Goal: Information Seeking & Learning: Learn about a topic

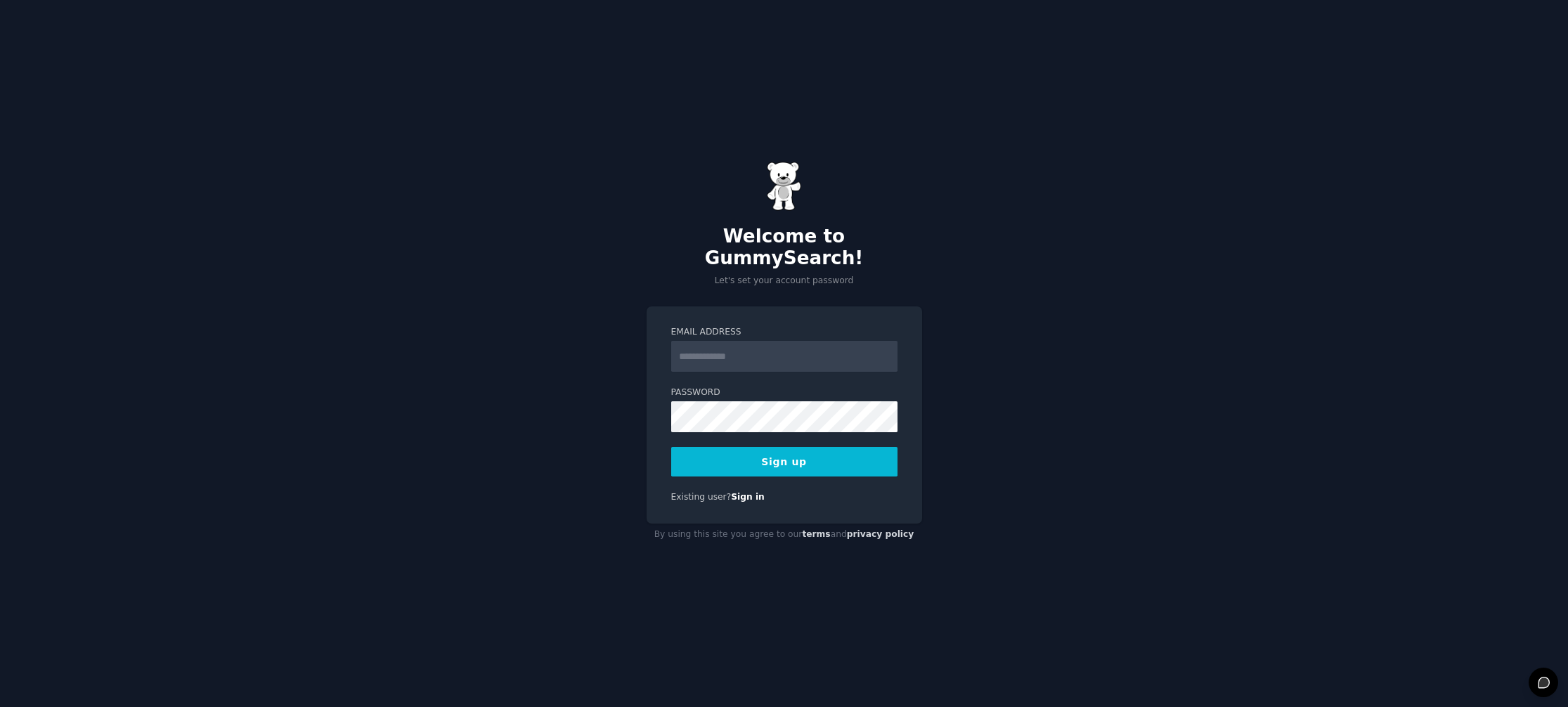
click at [733, 350] on input "Email Address" at bounding box center [784, 356] width 226 height 31
type input "**********"
click at [840, 453] on button "Sign up" at bounding box center [784, 461] width 226 height 30
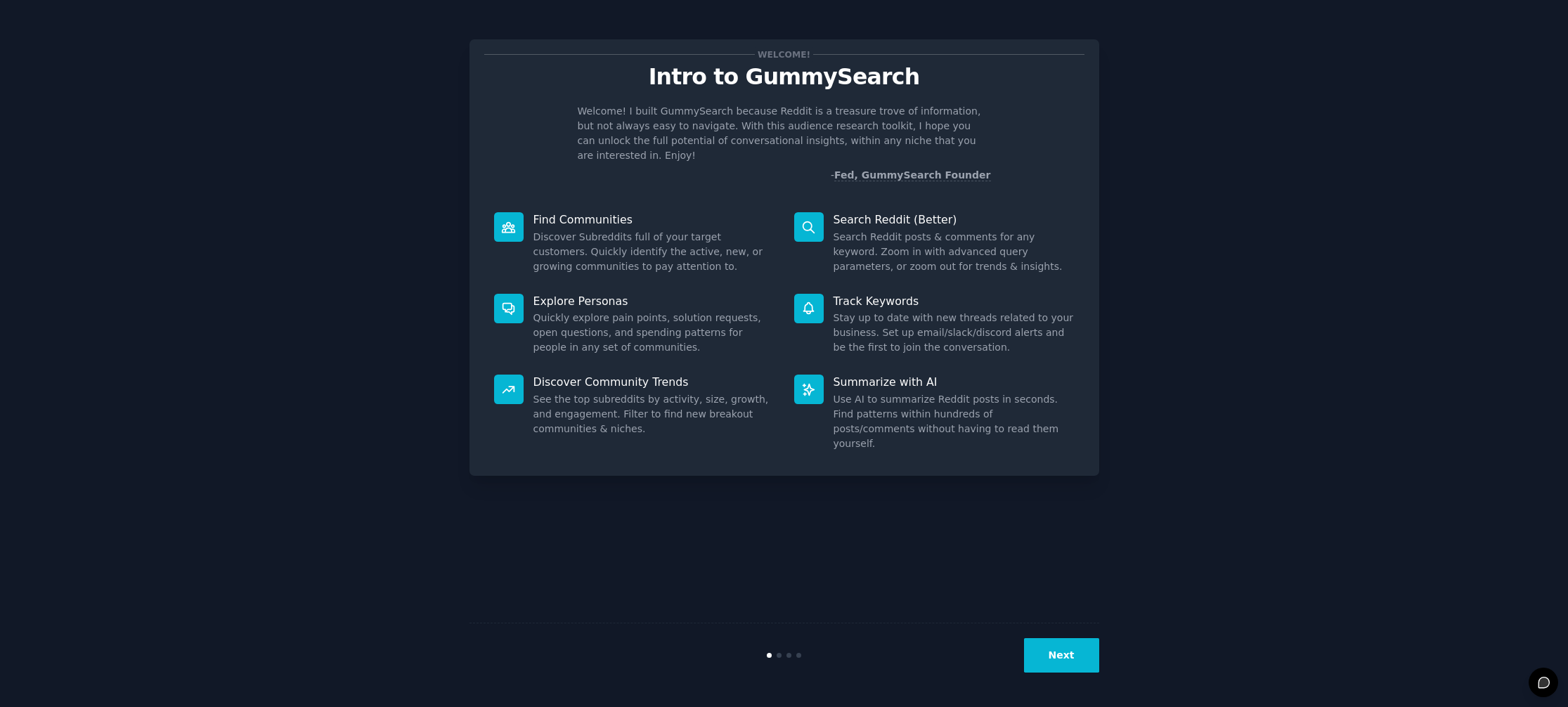
click at [1120, 282] on div "Welcome! Intro to GummySearch Welcome! I built GummySearch because Reddit is a …" at bounding box center [784, 353] width 1528 height 668
click at [1004, 465] on div "Welcome! Intro to GummySearch Welcome! I built GummySearch because Reddit is a …" at bounding box center [784, 353] width 630 height 668
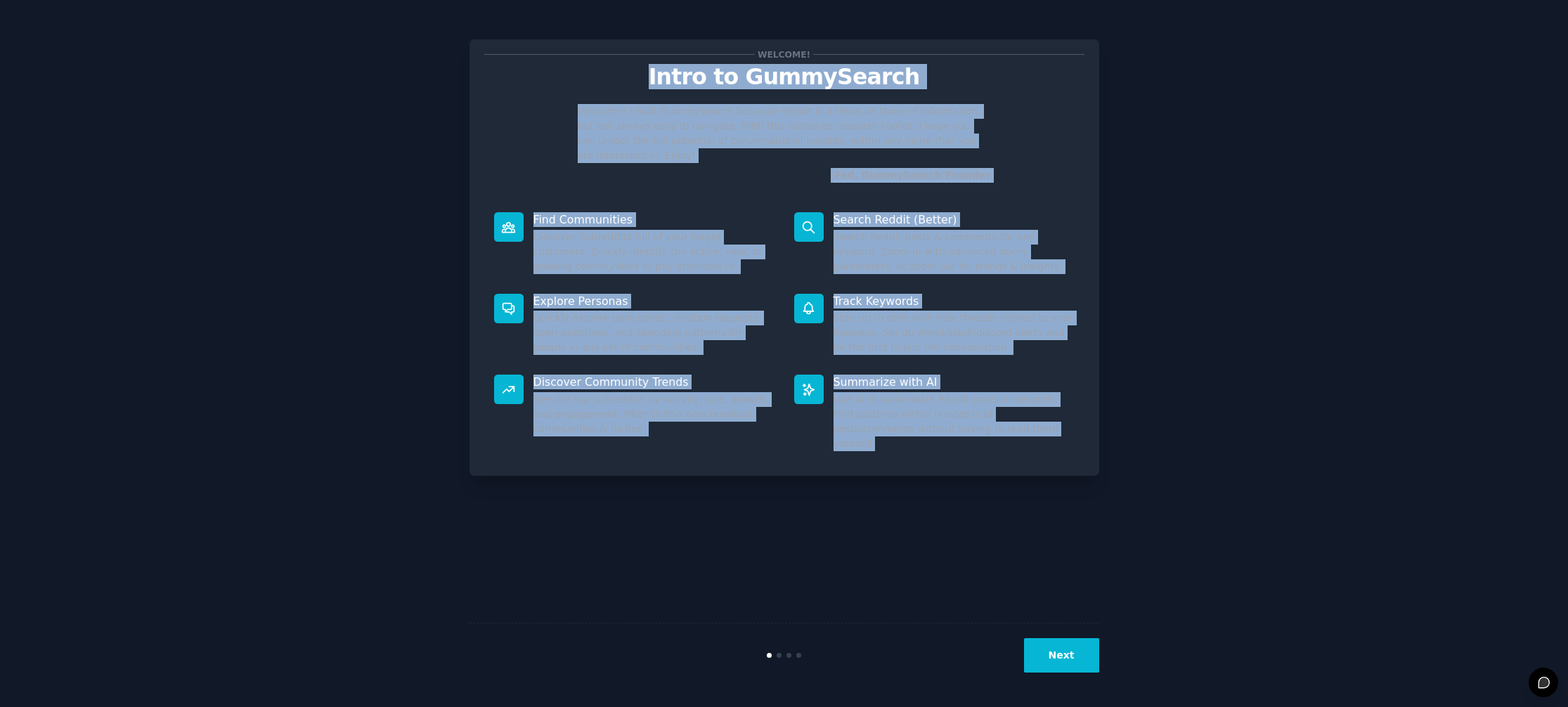
drag, startPoint x: 970, startPoint y: 413, endPoint x: 588, endPoint y: 83, distance: 504.8
click at [588, 83] on div "Welcome! Intro to GummySearch Welcome! I built GummySearch because Reddit is a …" at bounding box center [784, 257] width 630 height 436
copy div "Intro to GummySearch Welcome! I built GummySearch because Reddit is a treasure …"
click at [1057, 656] on button "Next" at bounding box center [1061, 655] width 75 height 34
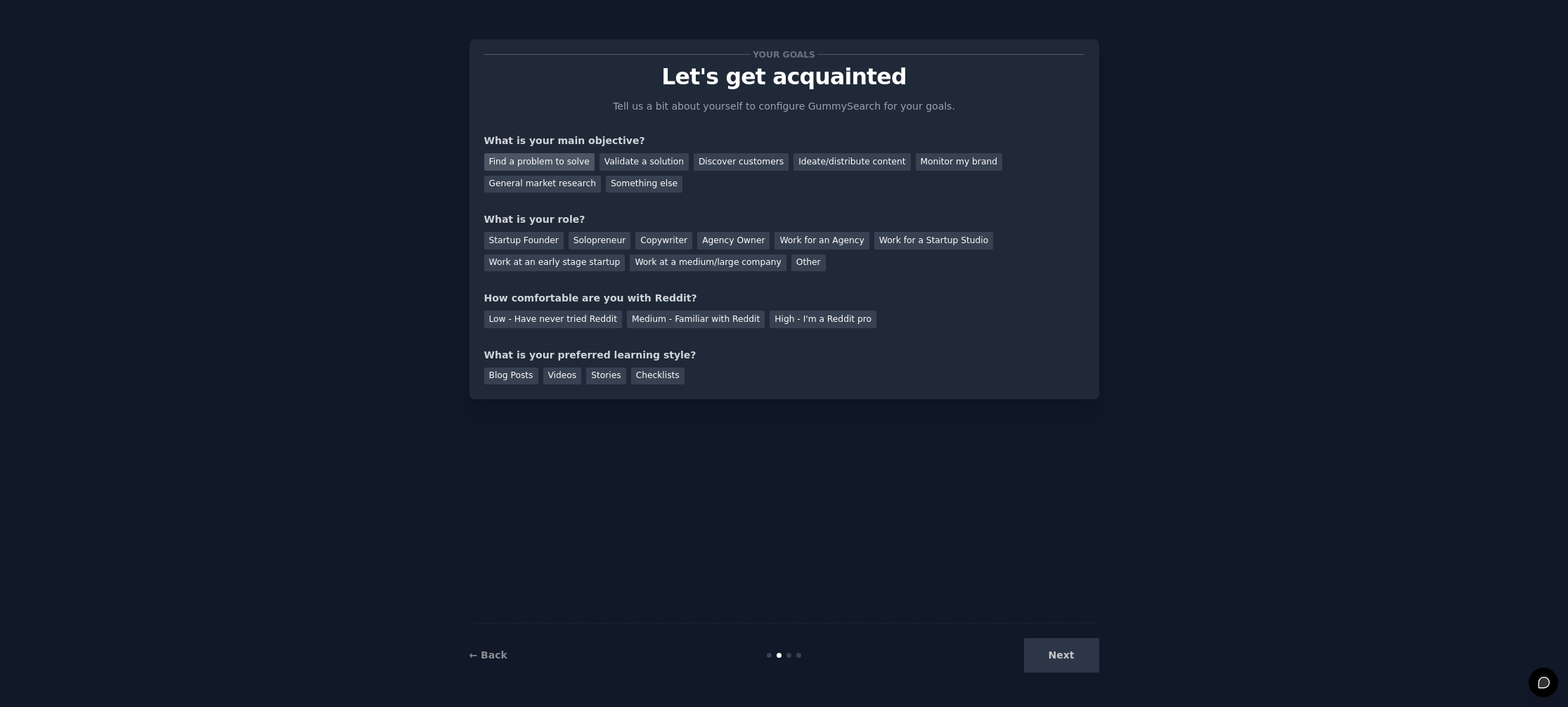
click at [565, 164] on div "Find a problem to solve" at bounding box center [539, 162] width 111 height 18
click at [624, 162] on div "Validate a solution" at bounding box center [644, 162] width 89 height 18
click at [656, 185] on div "Something else" at bounding box center [644, 184] width 77 height 18
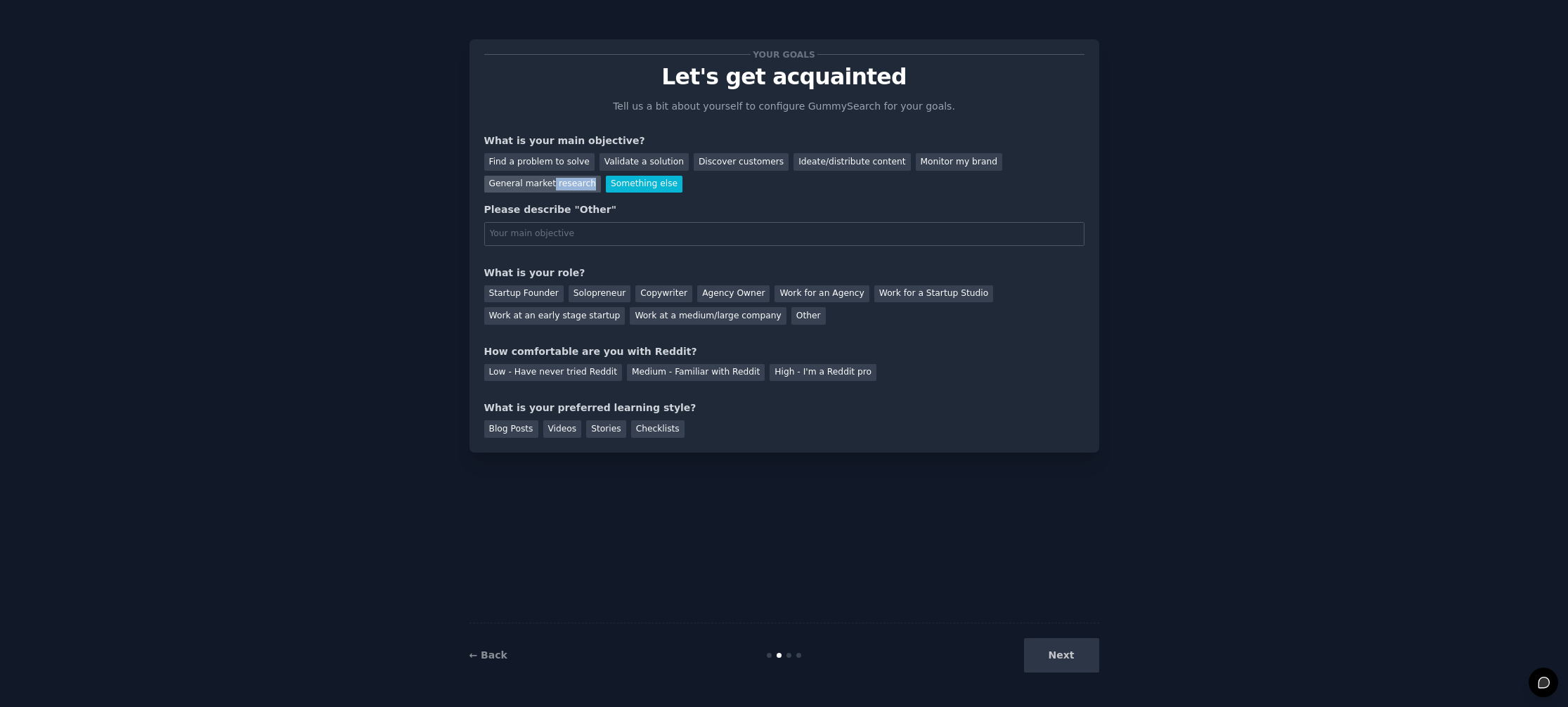
click at [550, 190] on div "General market research" at bounding box center [543, 184] width 117 height 18
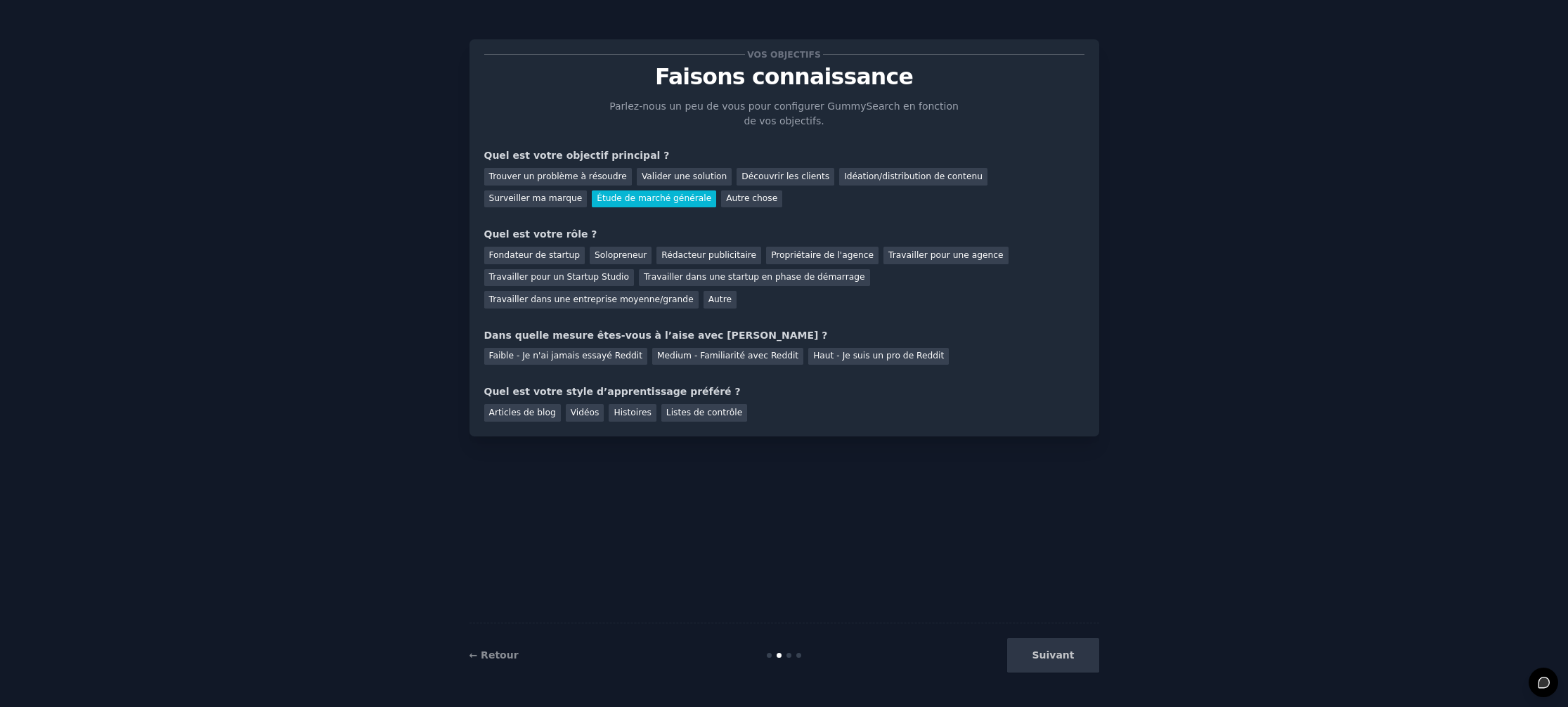
click at [578, 91] on div "Vos objectifs Faisons connaissance Parlez-nous un peu de vous pour configurer G…" at bounding box center [784, 238] width 600 height 368
click at [872, 180] on font "Idéation/distribution de contenu" at bounding box center [913, 177] width 139 height 10
click at [613, 256] on font "Solopreneur" at bounding box center [620, 255] width 52 height 10
click at [721, 362] on div "Medium - Familiarité avec Reddit" at bounding box center [727, 356] width 151 height 18
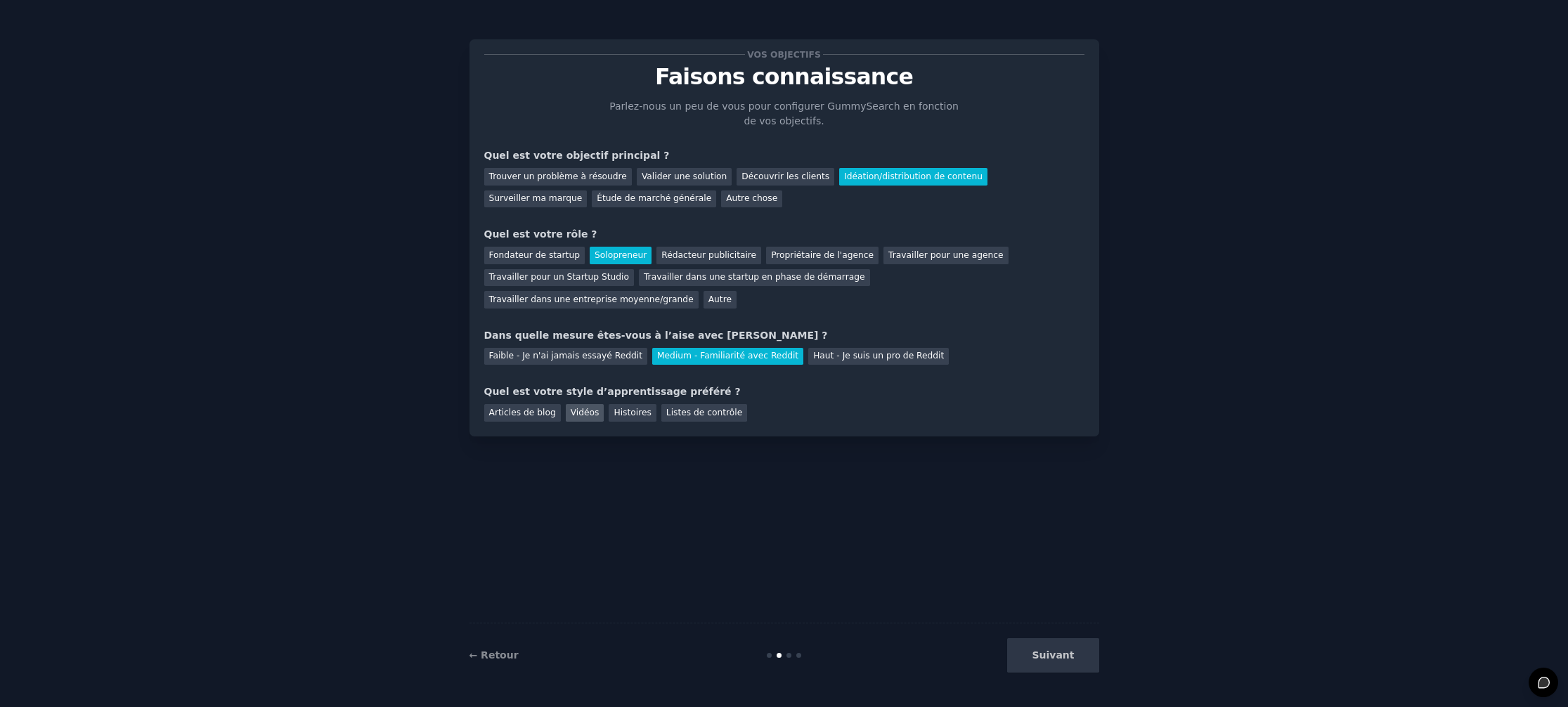
click at [584, 413] on font "Vidéos" at bounding box center [585, 413] width 29 height 10
click at [1069, 652] on font "Suivant" at bounding box center [1052, 654] width 43 height 11
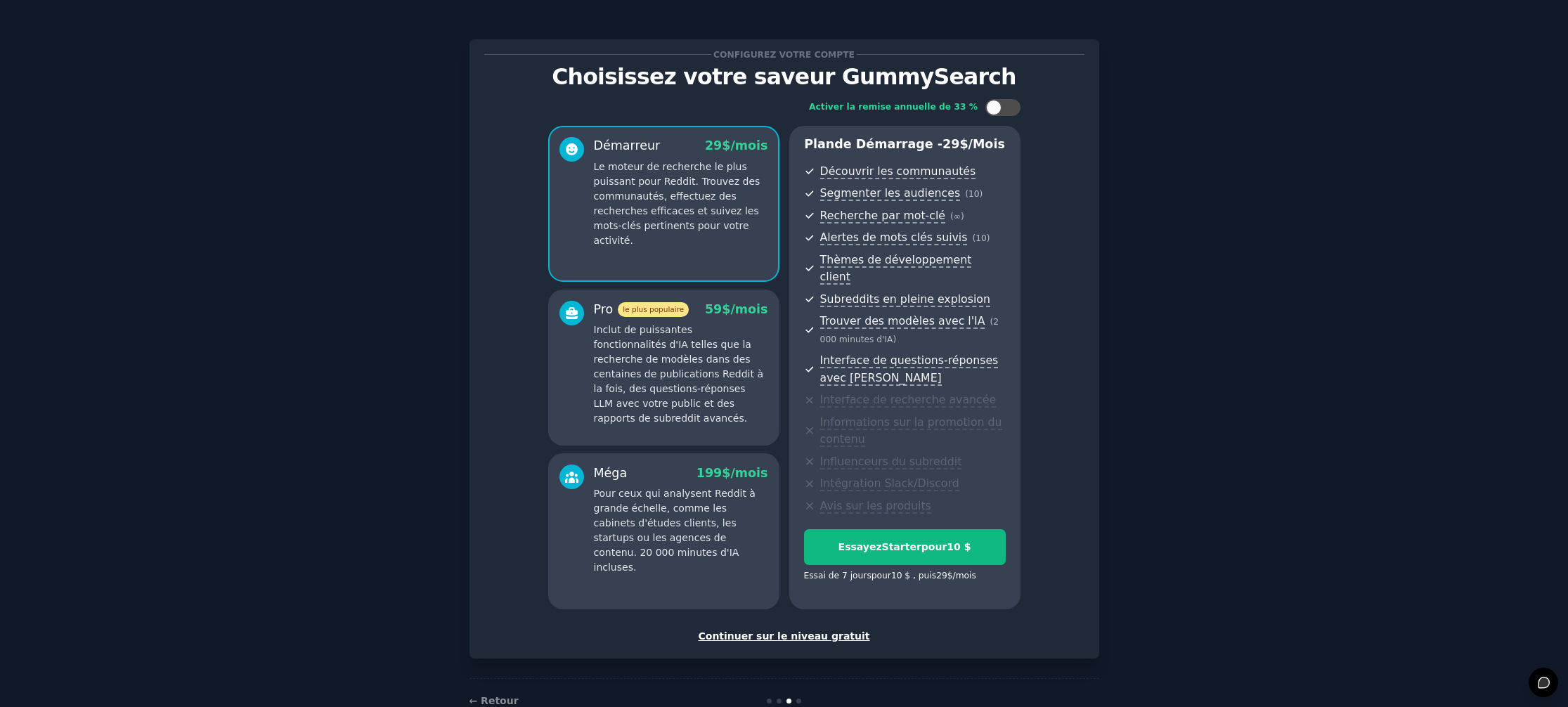
click at [792, 630] on font "Continuer sur le niveau gratuit" at bounding box center [784, 636] width 172 height 11
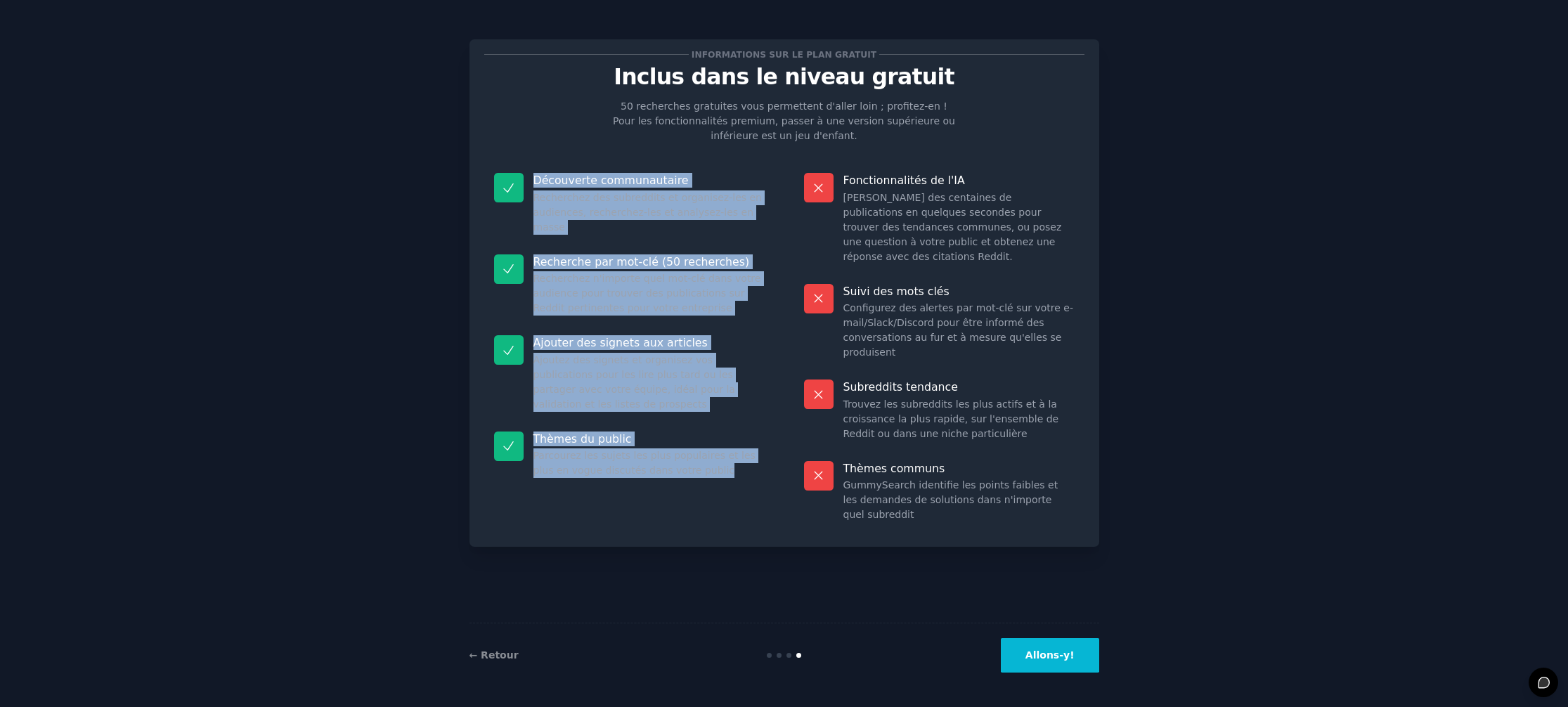
drag, startPoint x: 534, startPoint y: 180, endPoint x: 721, endPoint y: 472, distance: 346.7
click at [721, 472] on dl "Découverte communautaire Recherchez des subreddits et organisez-les en audience…" at bounding box center [629, 348] width 290 height 369
copy dl "Découverte communautaire Recherchez des subreddits et organisez-les en audience…"
click at [488, 656] on font "← Retour" at bounding box center [494, 654] width 49 height 11
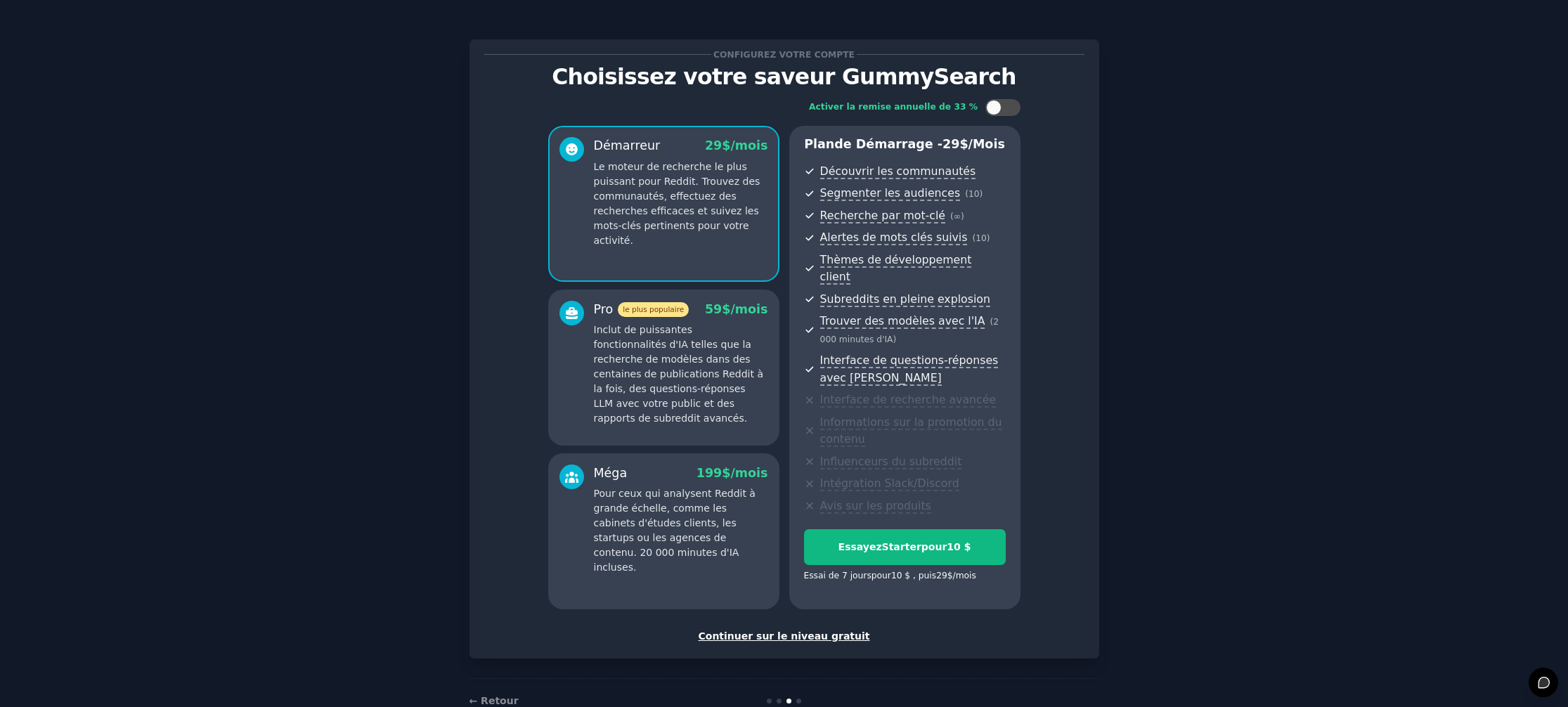
click at [822, 630] on font "Continuer sur le niveau gratuit" at bounding box center [784, 636] width 172 height 11
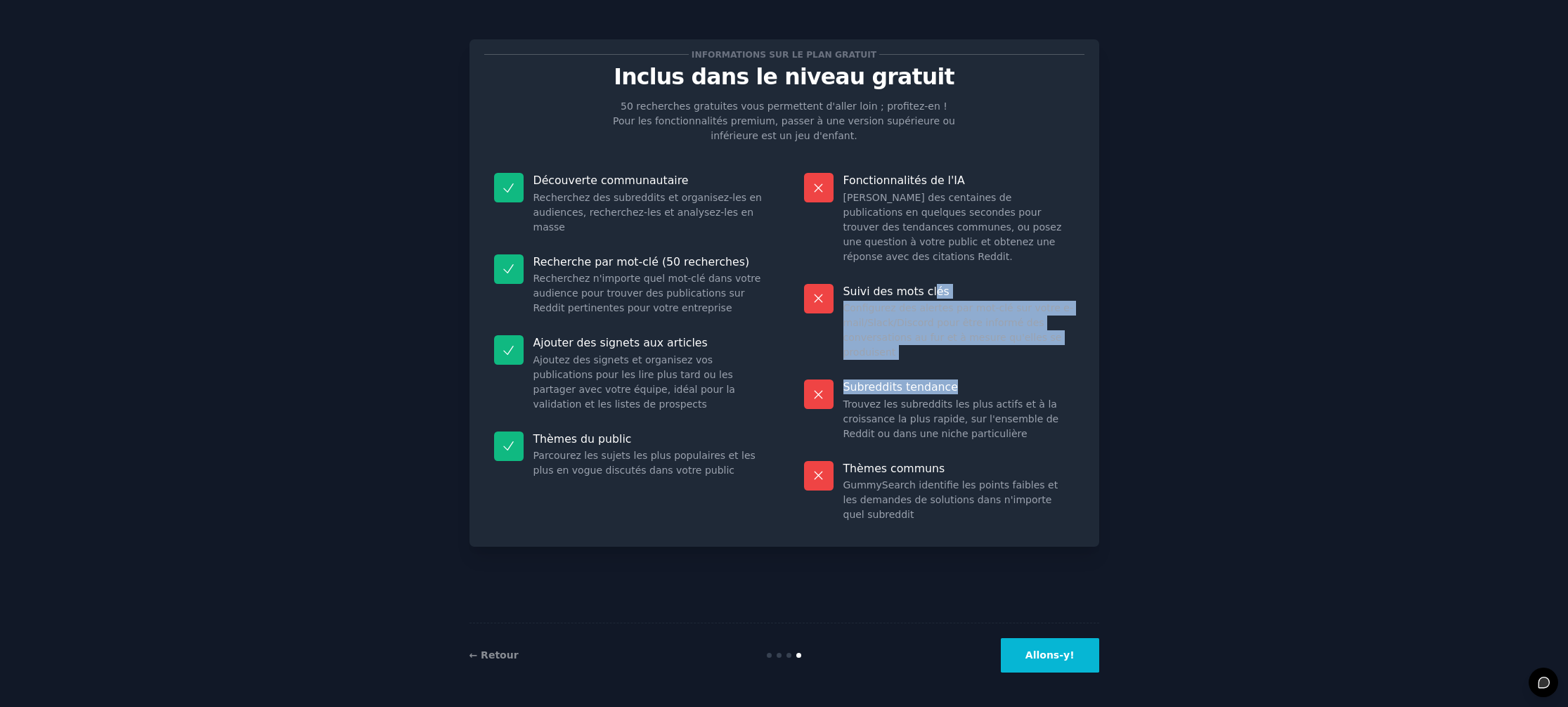
drag, startPoint x: 932, startPoint y: 282, endPoint x: 951, endPoint y: 374, distance: 93.9
click at [951, 374] on dl "Fonctionnalités de l'IA Résumez des centaines de publications en quelques secon…" at bounding box center [938, 348] width 290 height 369
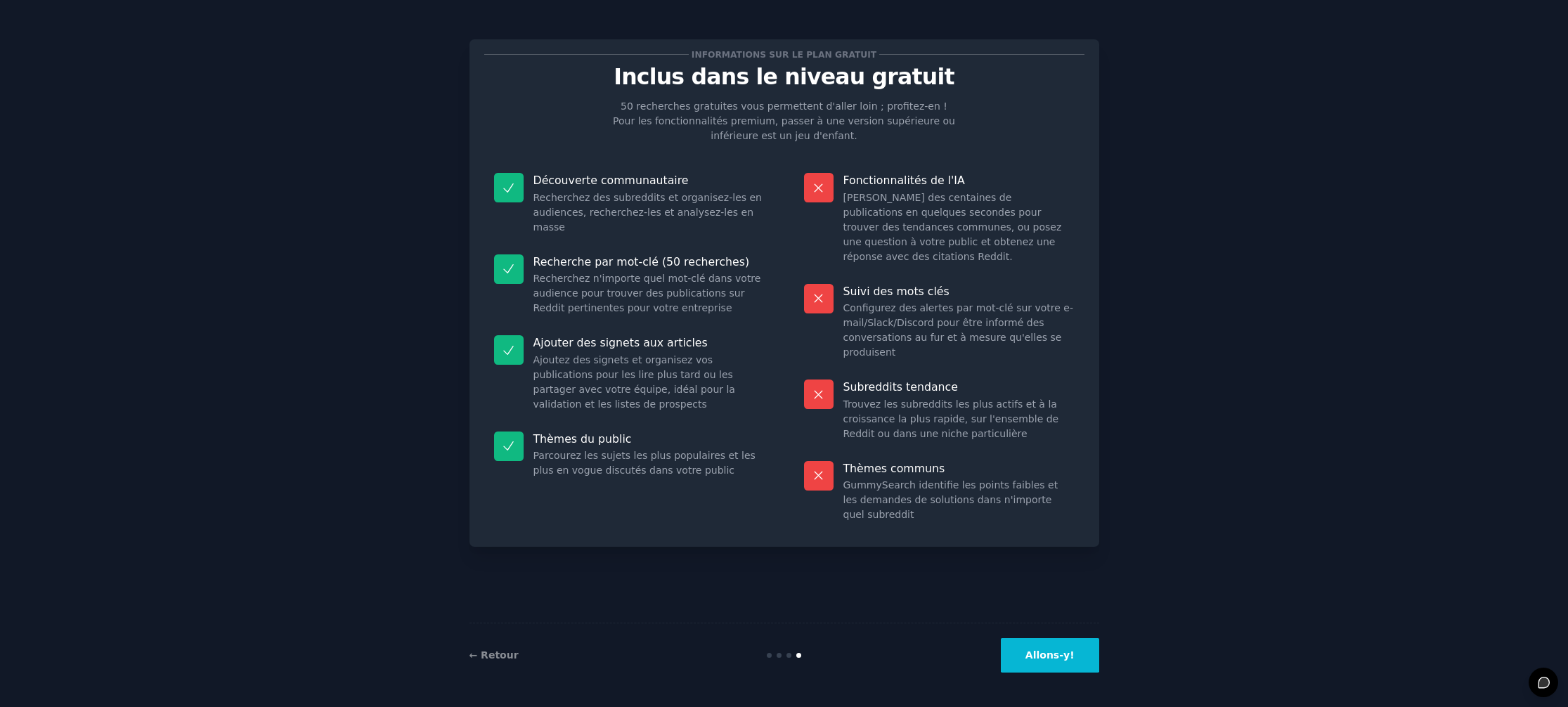
click at [963, 406] on font "Trouvez les subreddits les plus actifs et à la croissance la plus rapide, sur l…" at bounding box center [951, 419] width 216 height 41
click at [1041, 650] on font "Allons-y!" at bounding box center [1050, 654] width 49 height 11
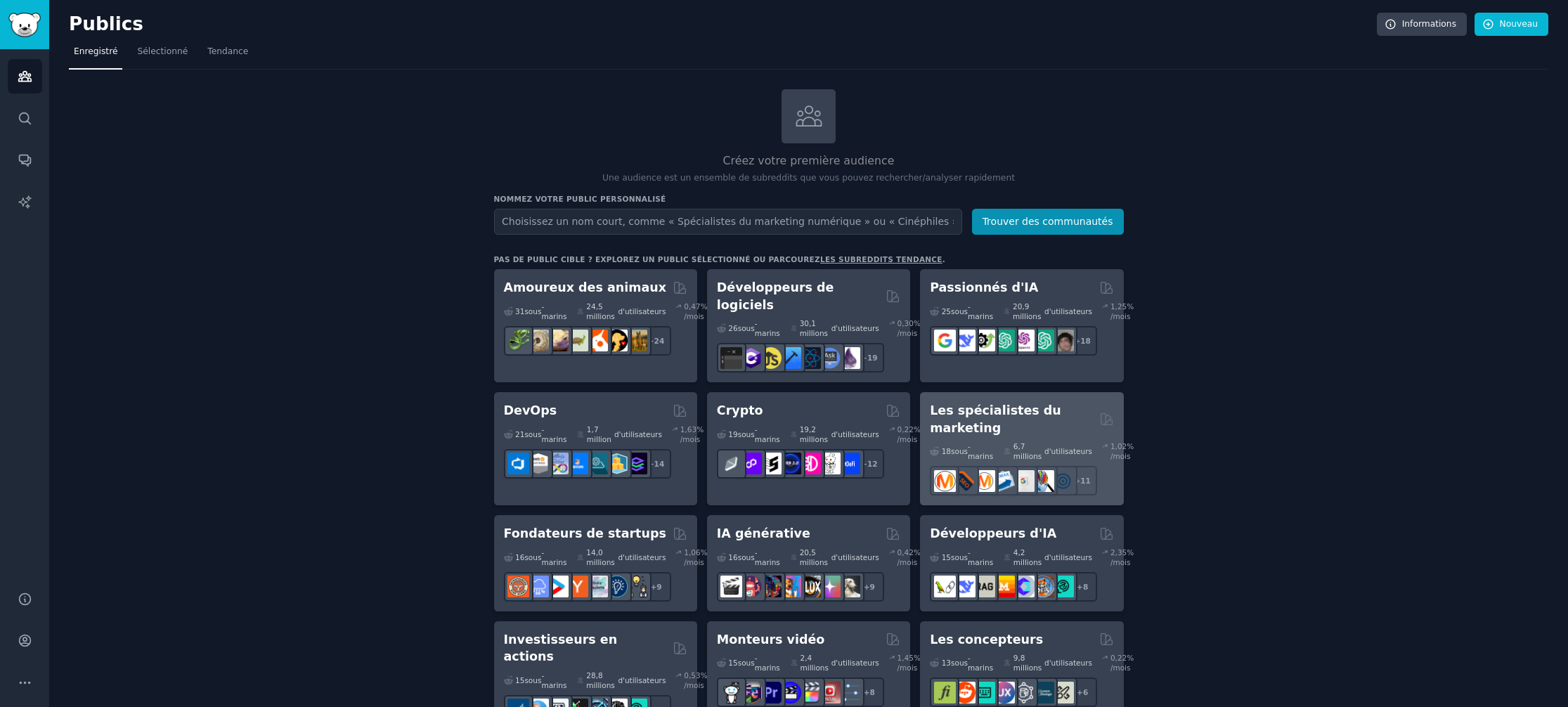
click at [991, 408] on font "Les spécialistes du marketing" at bounding box center [995, 419] width 131 height 31
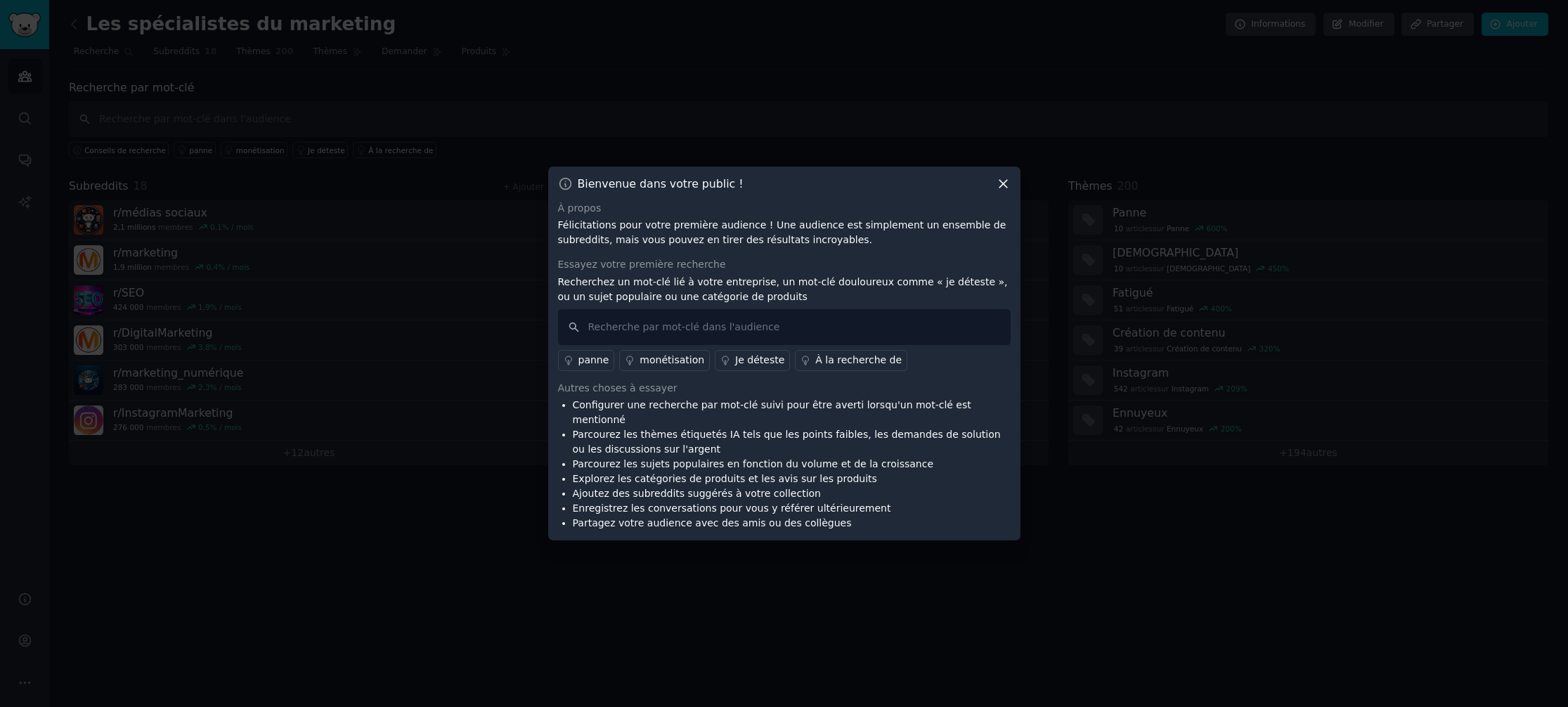
click at [1006, 188] on icon at bounding box center [1003, 183] width 8 height 8
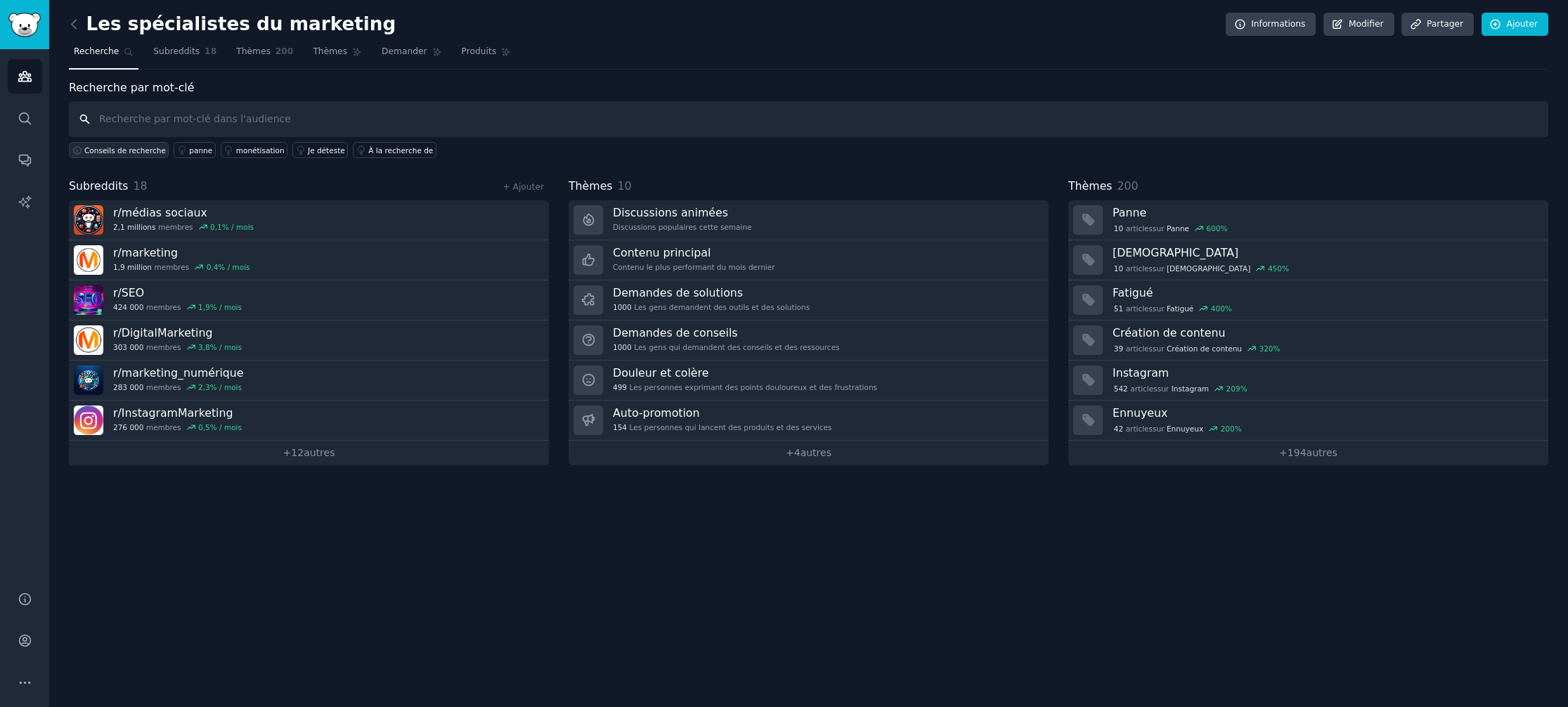
click at [138, 149] on font "Conseils de recherche" at bounding box center [125, 151] width 82 height 9
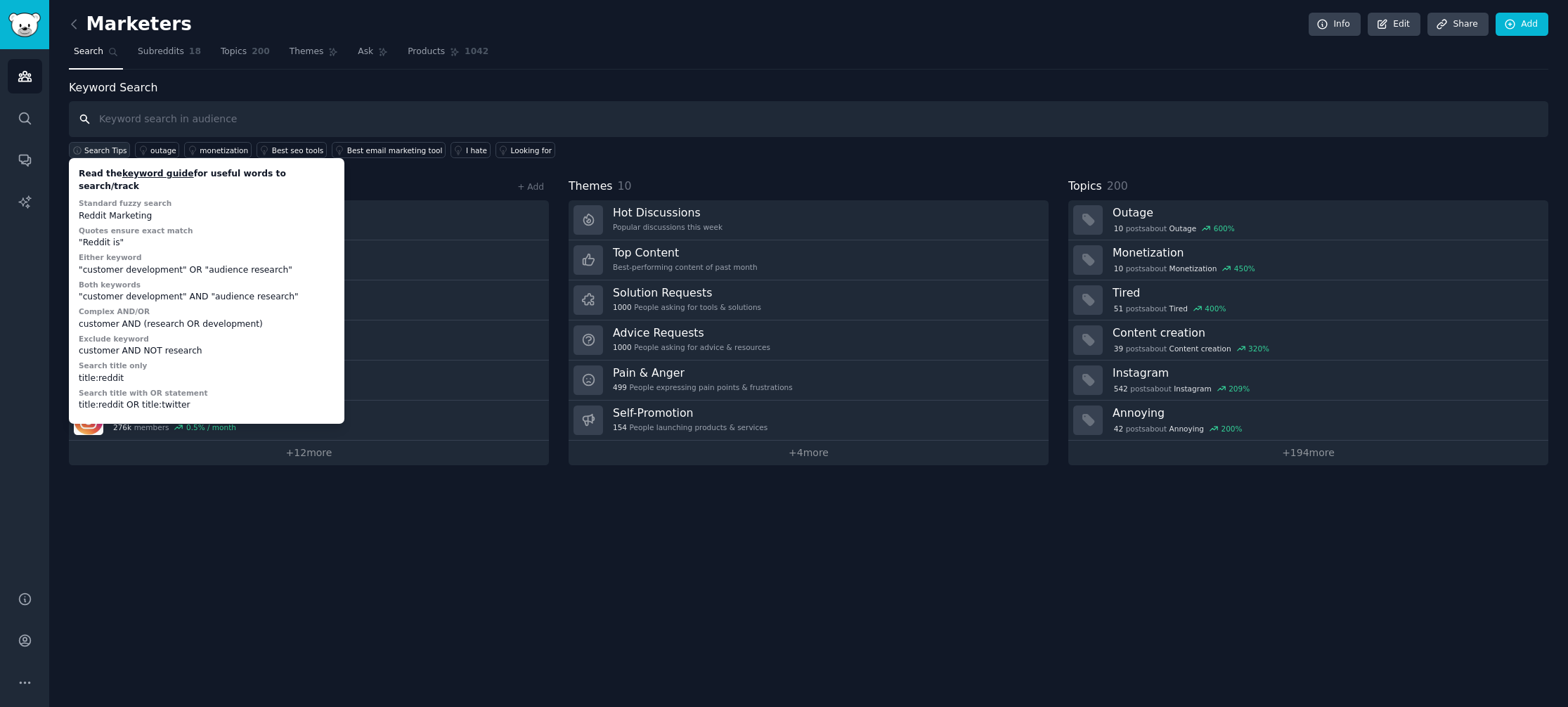
click at [711, 118] on input "text" at bounding box center [808, 119] width 1480 height 36
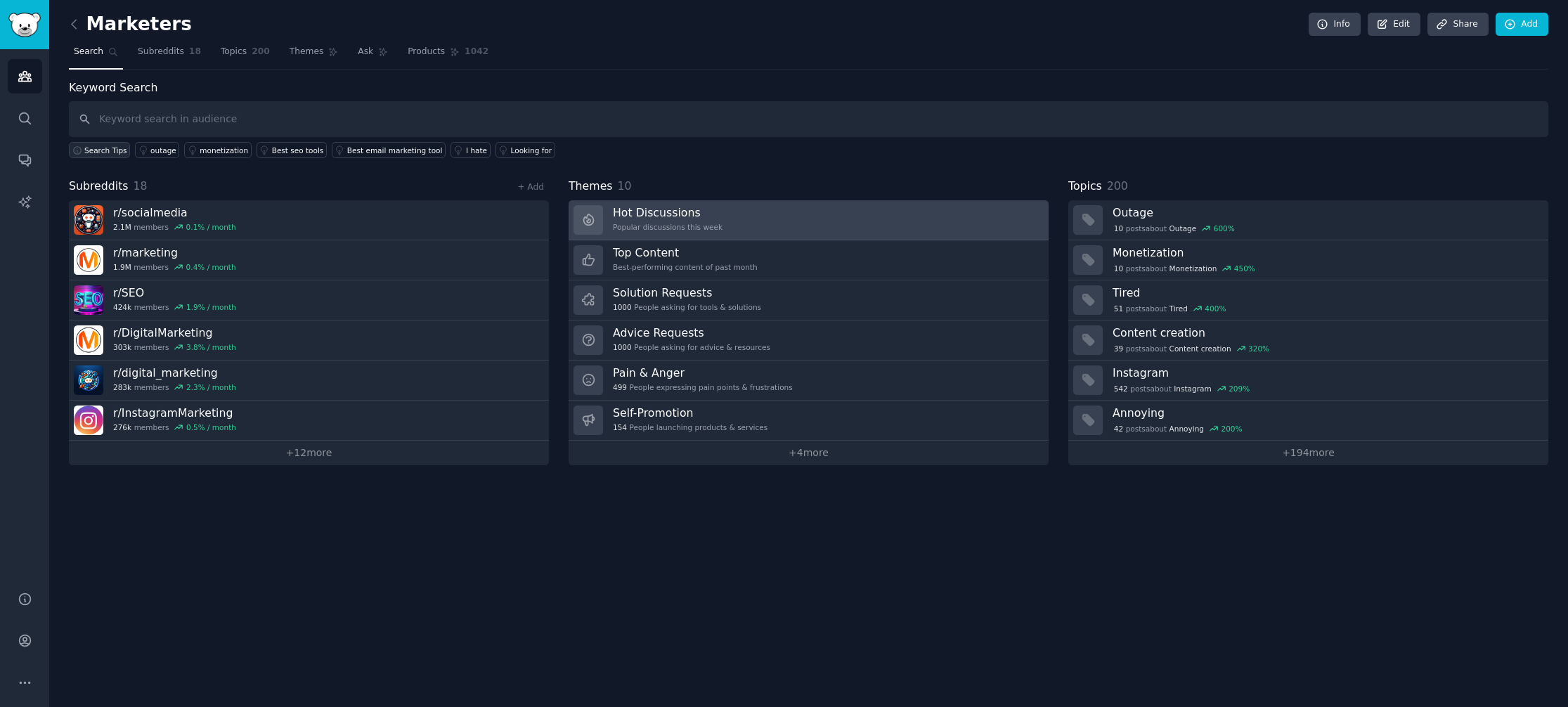
click at [693, 220] on div "Hot Discussions Popular discussions this week" at bounding box center [667, 220] width 110 height 30
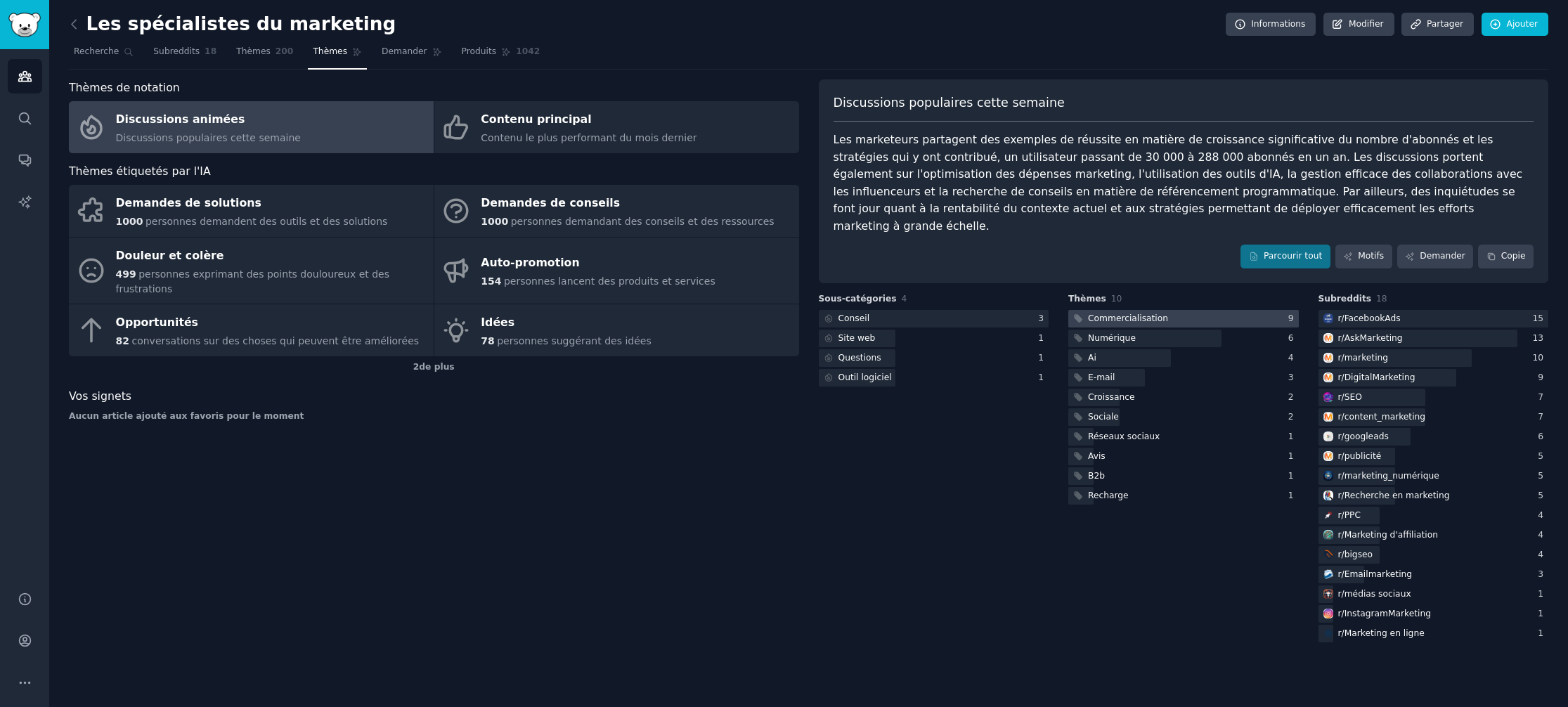
click at [1149, 313] on font "Commercialisation" at bounding box center [1128, 318] width 80 height 10
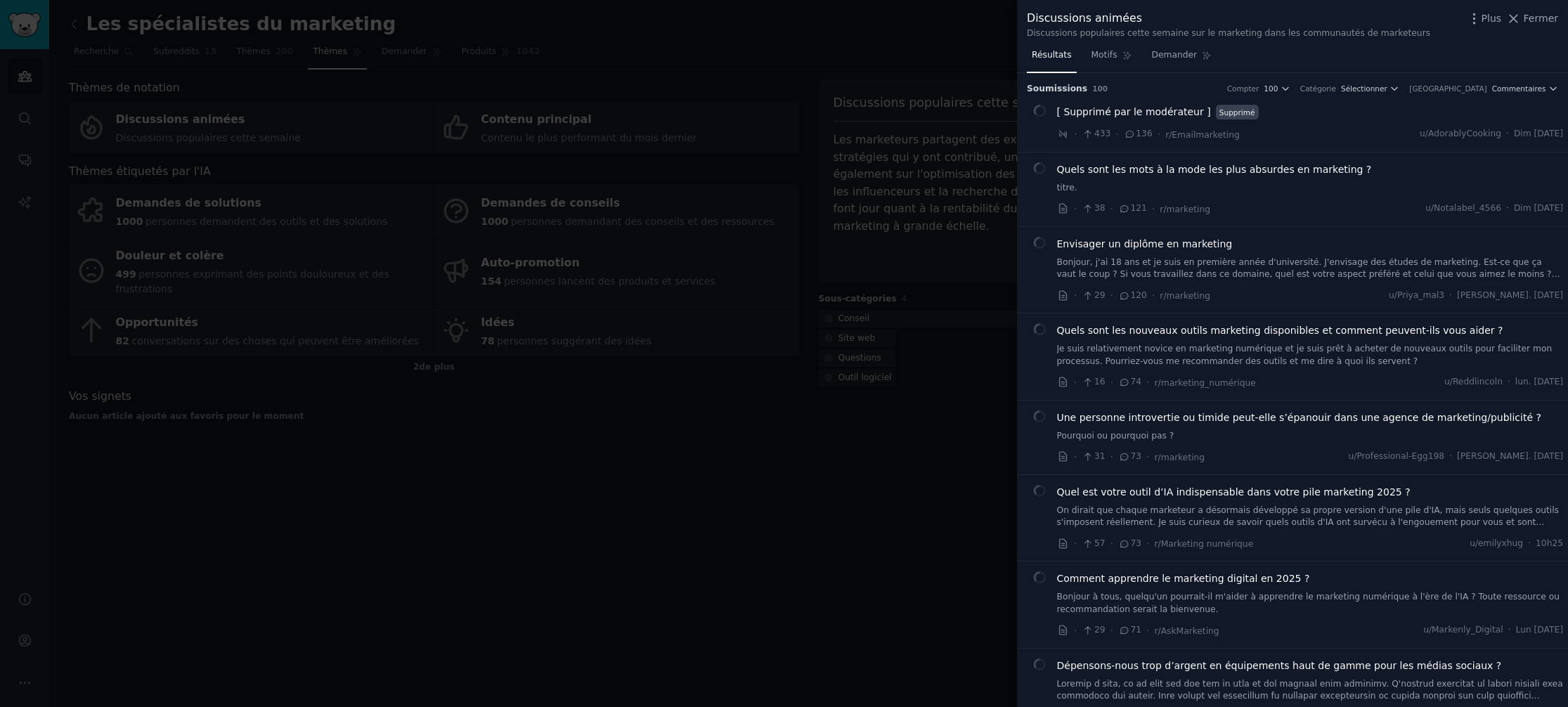
drag, startPoint x: 379, startPoint y: 509, endPoint x: 305, endPoint y: 378, distance: 150.5
click at [379, 509] on div at bounding box center [784, 353] width 1568 height 707
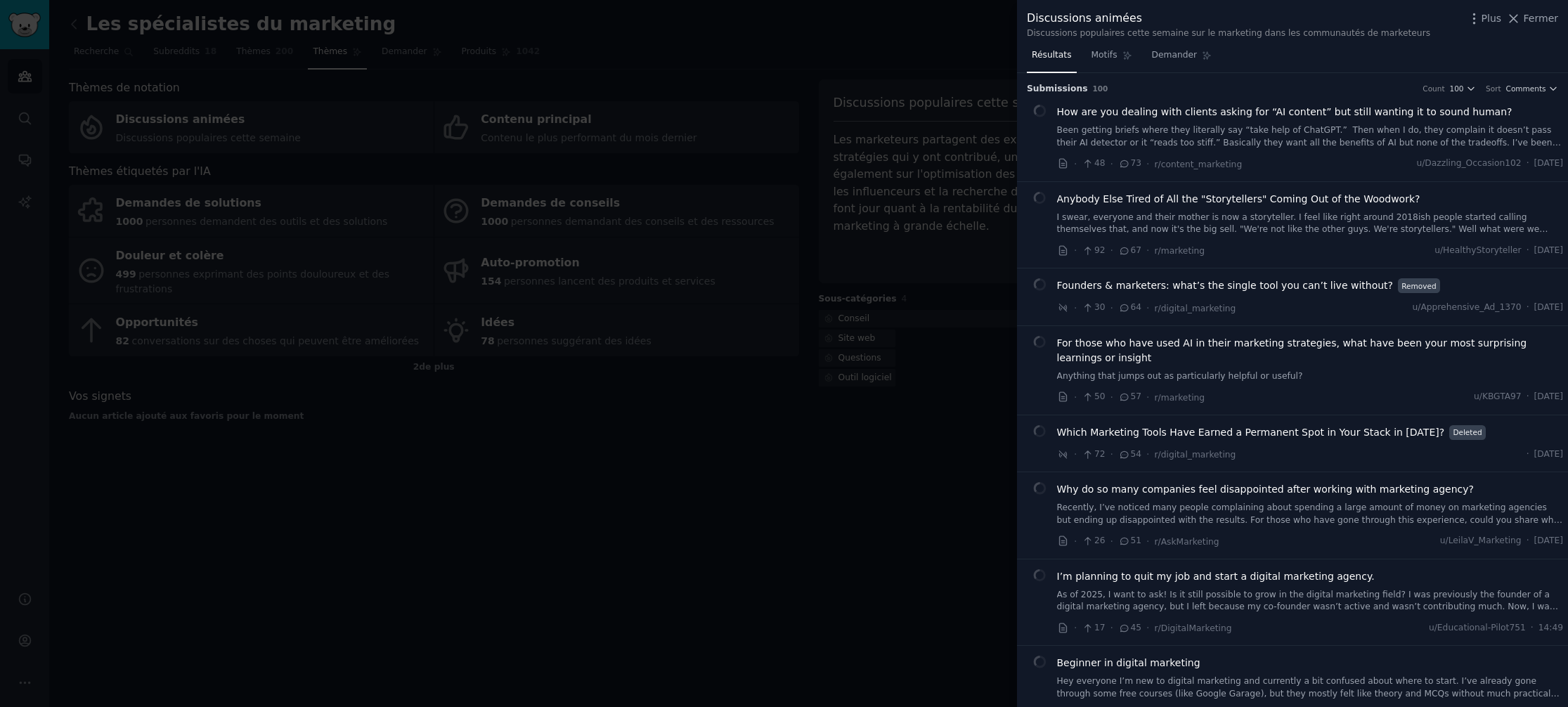
click at [70, 20] on div at bounding box center [784, 353] width 1568 height 707
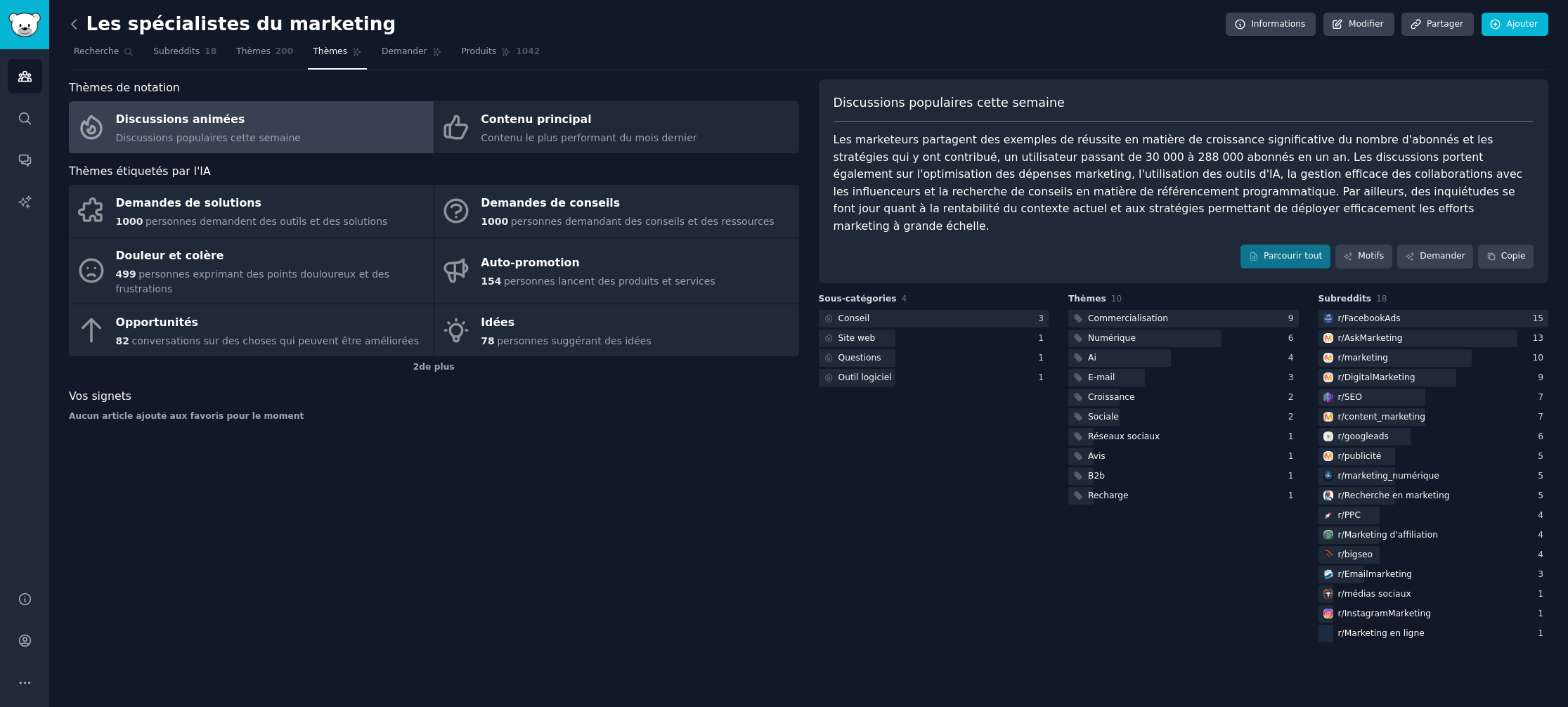
click at [75, 26] on icon at bounding box center [73, 24] width 14 height 14
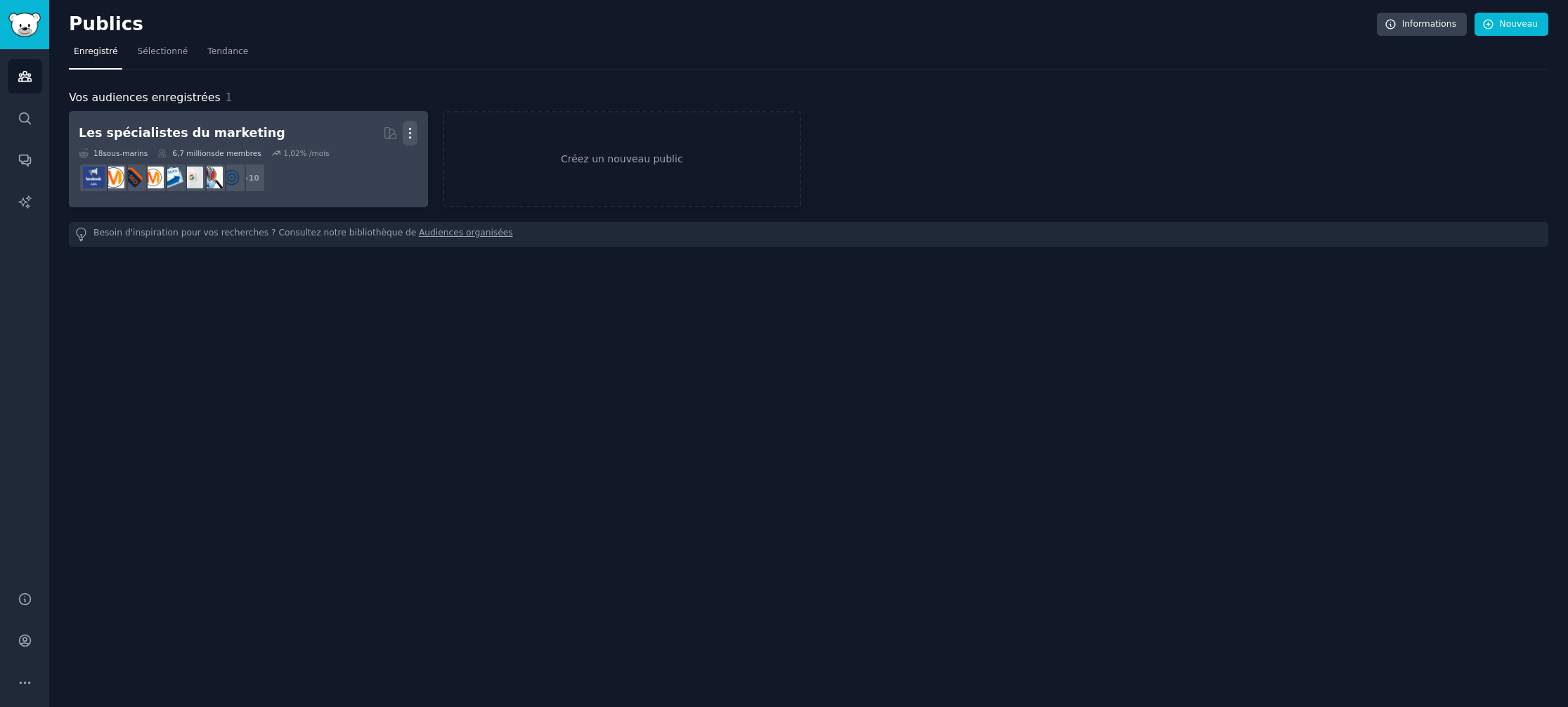
click at [407, 135] on icon "button" at bounding box center [409, 133] width 14 height 14
click at [378, 162] on p "Delete" at bounding box center [372, 162] width 32 height 14
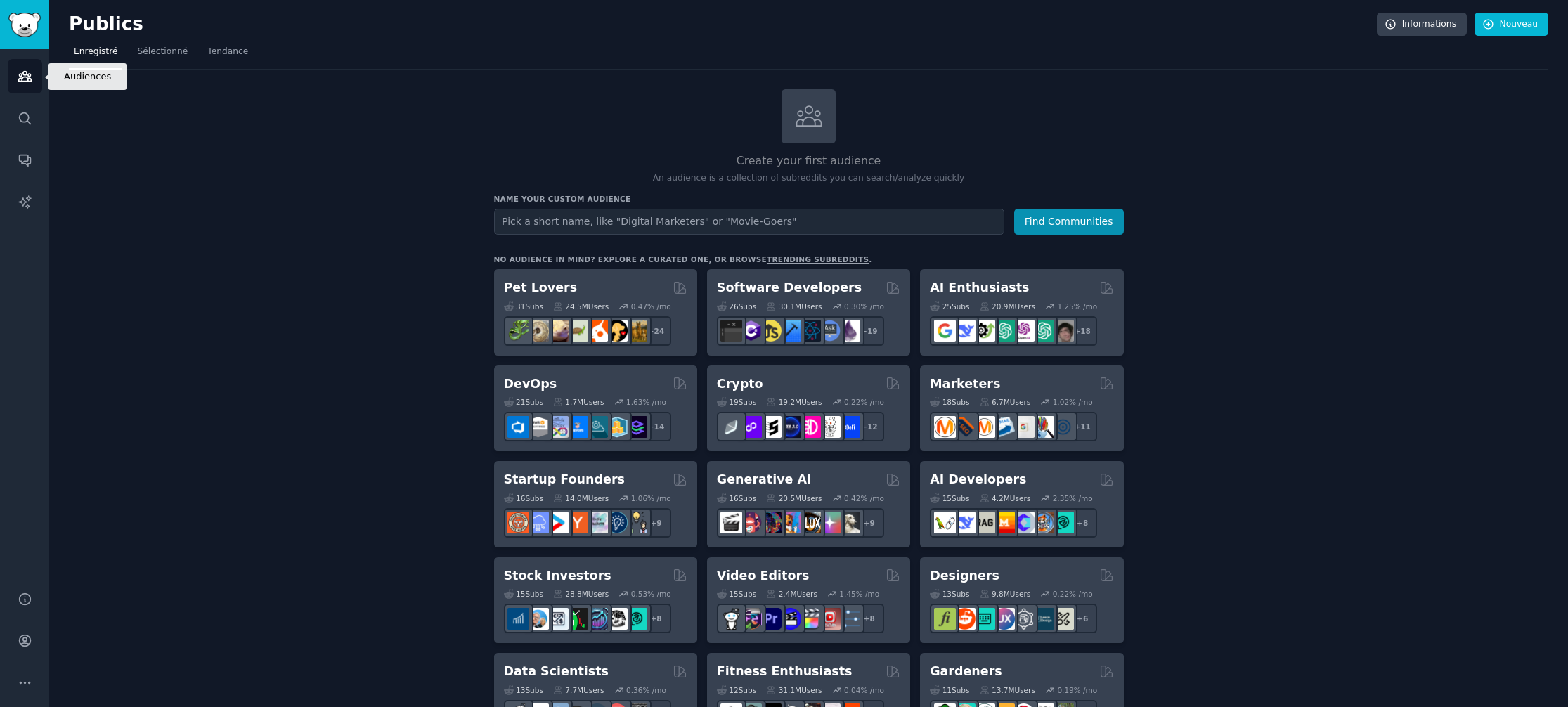
click at [31, 76] on icon "Barre latérale" at bounding box center [25, 76] width 14 height 14
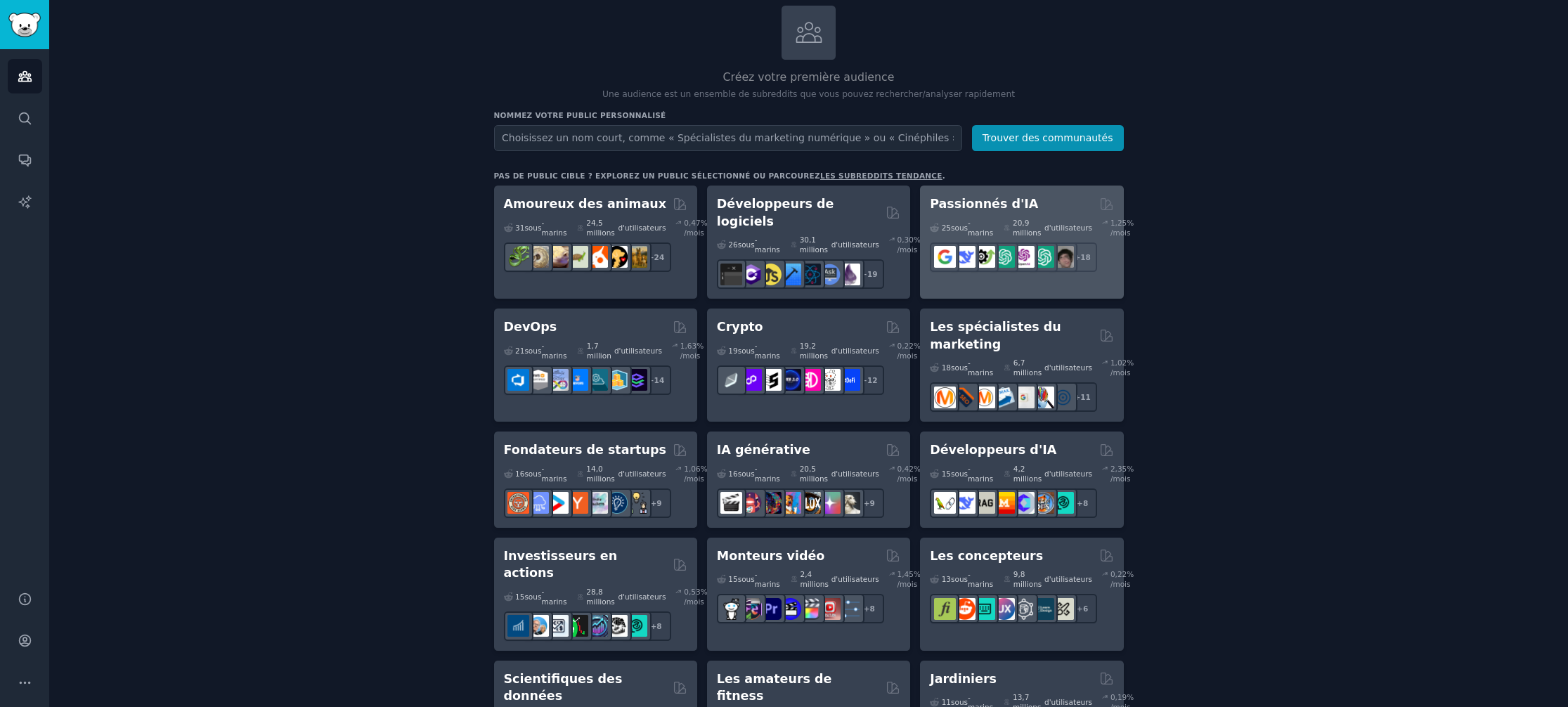
scroll to position [107, 0]
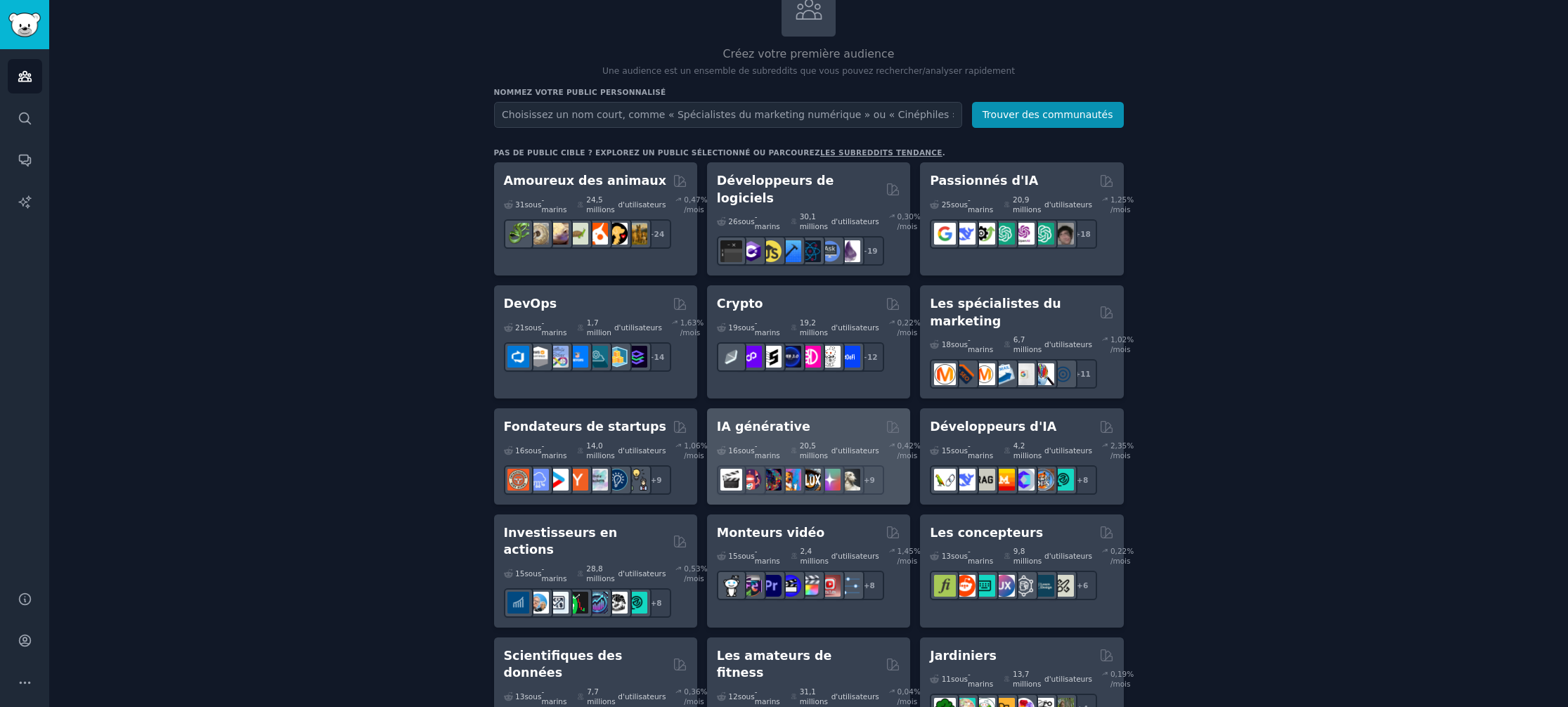
click at [818, 424] on div "IA générative" at bounding box center [808, 426] width 184 height 18
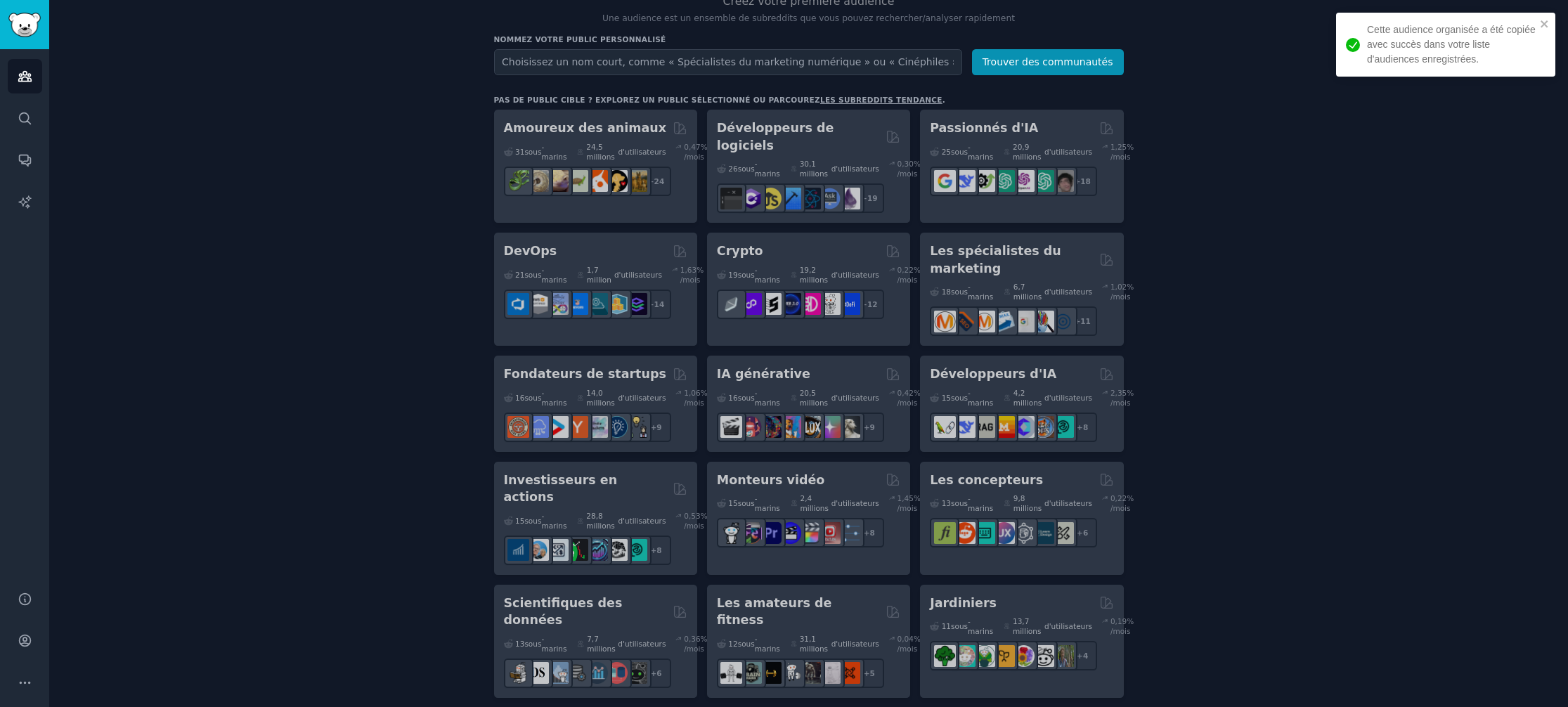
scroll to position [242, 0]
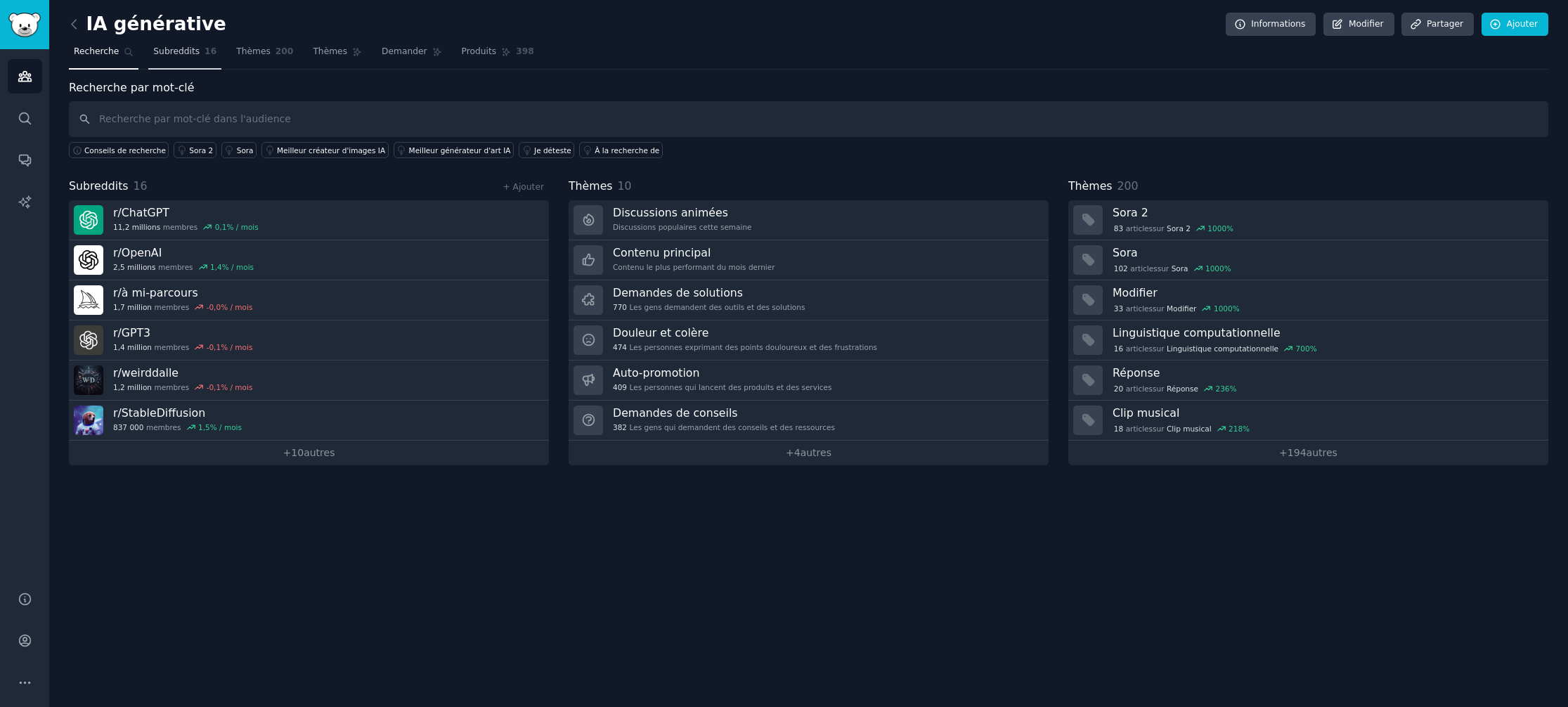
click at [191, 53] on font "Subreddits" at bounding box center [176, 52] width 47 height 10
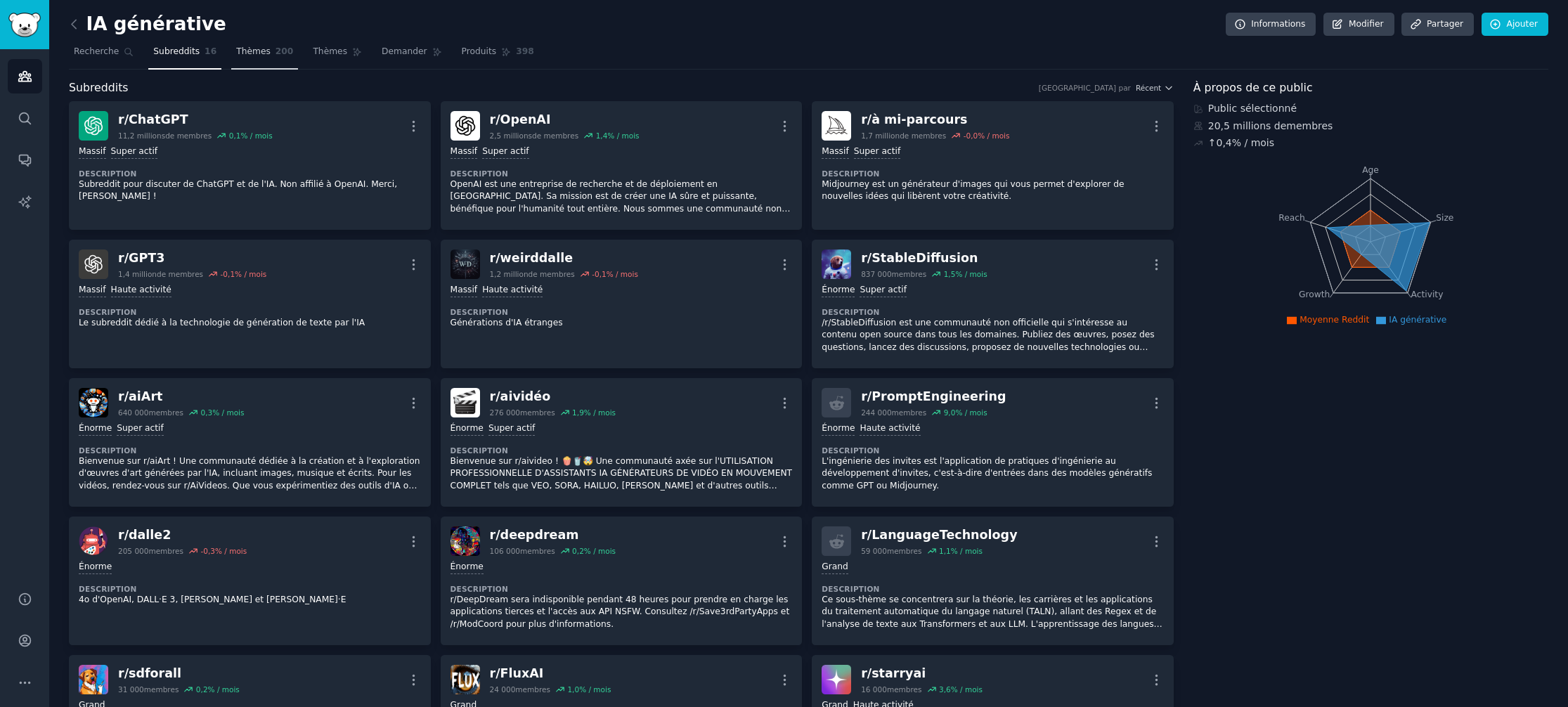
click at [253, 59] on link "Thèmes 200" at bounding box center [265, 55] width 66 height 29
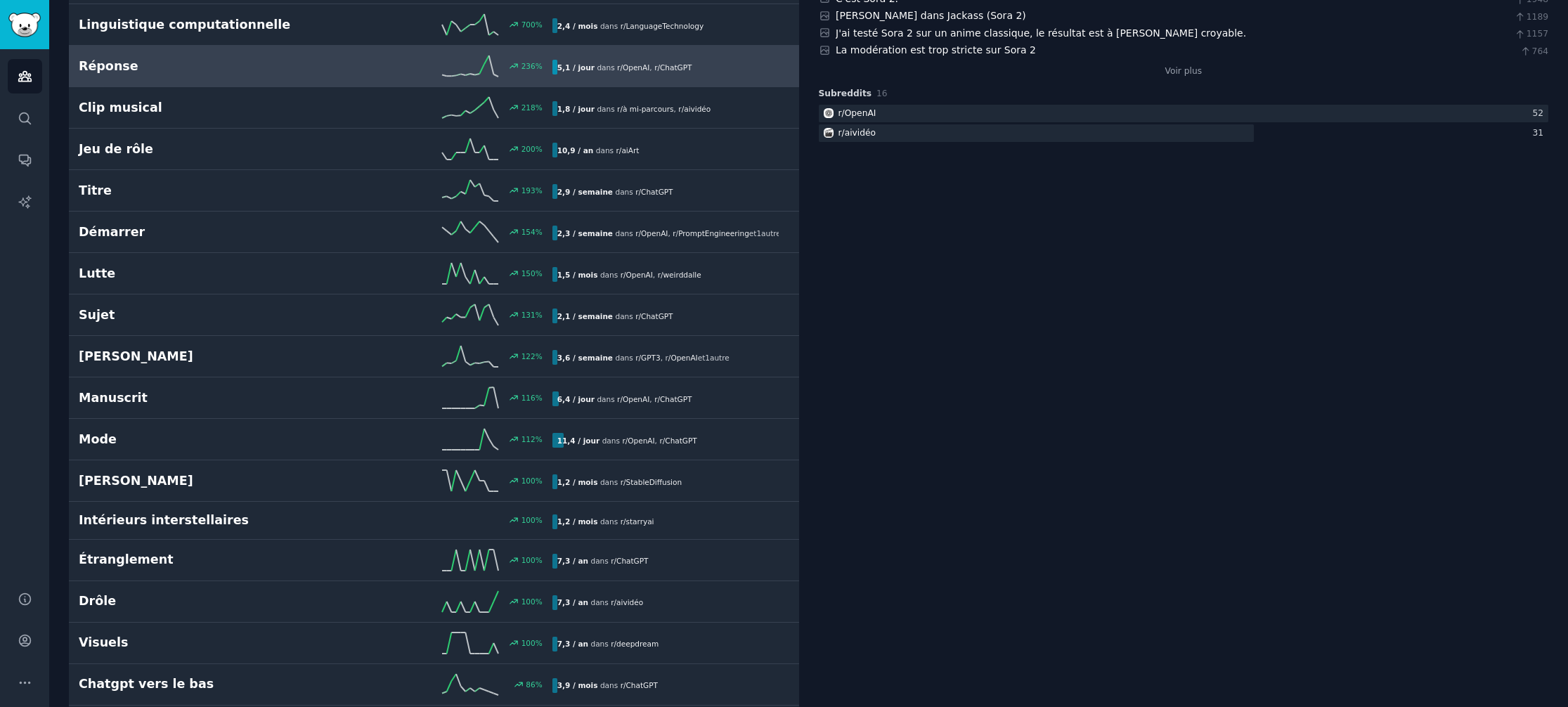
scroll to position [294, 0]
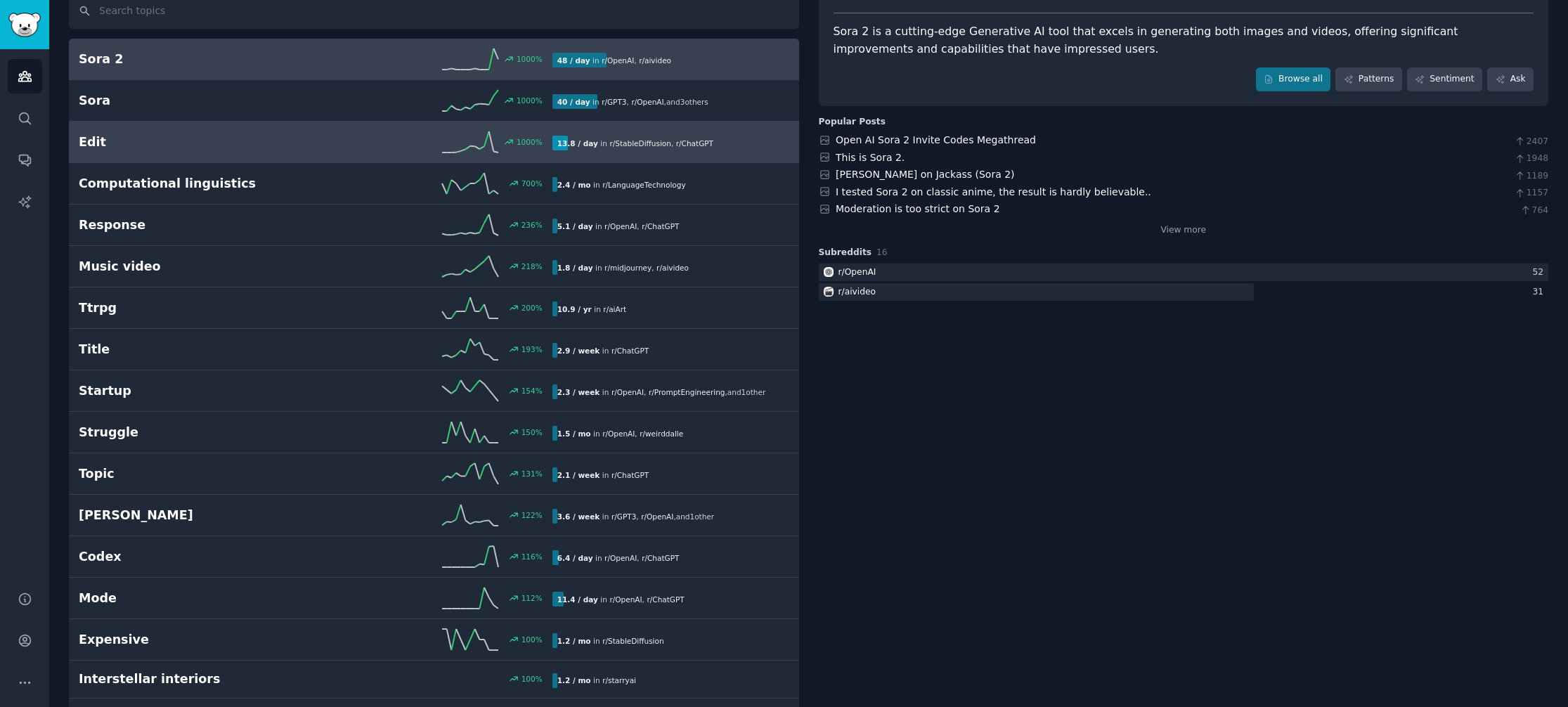
scroll to position [0, 0]
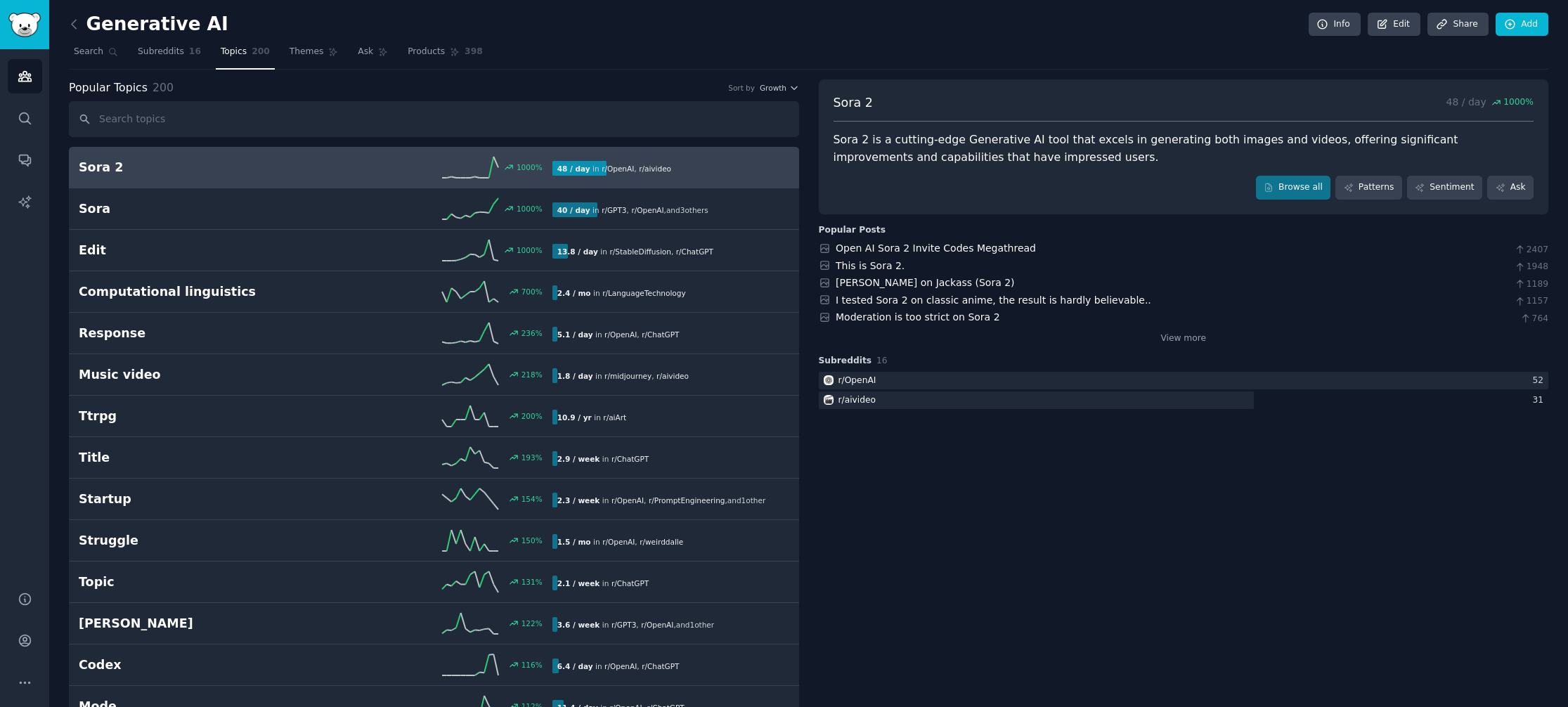
click at [426, 163] on div "1000 %" at bounding box center [434, 167] width 237 height 21
click at [427, 167] on div "1000 %" at bounding box center [434, 167] width 237 height 21
